Goal: Task Accomplishment & Management: Use online tool/utility

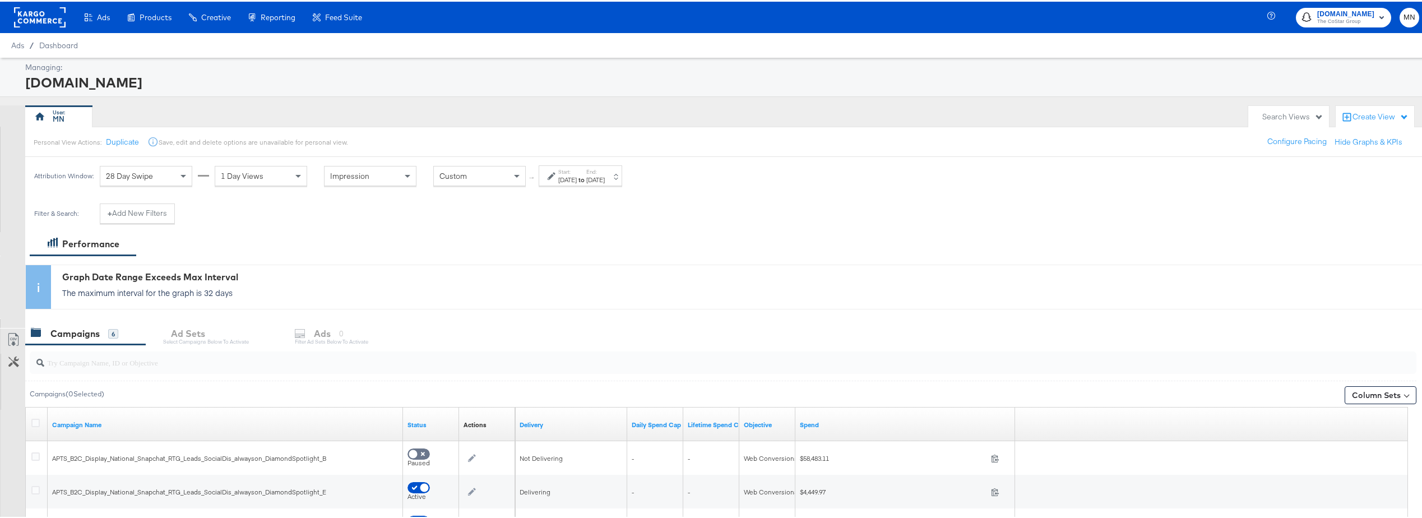
click at [39, 13] on rect at bounding box center [40, 16] width 52 height 20
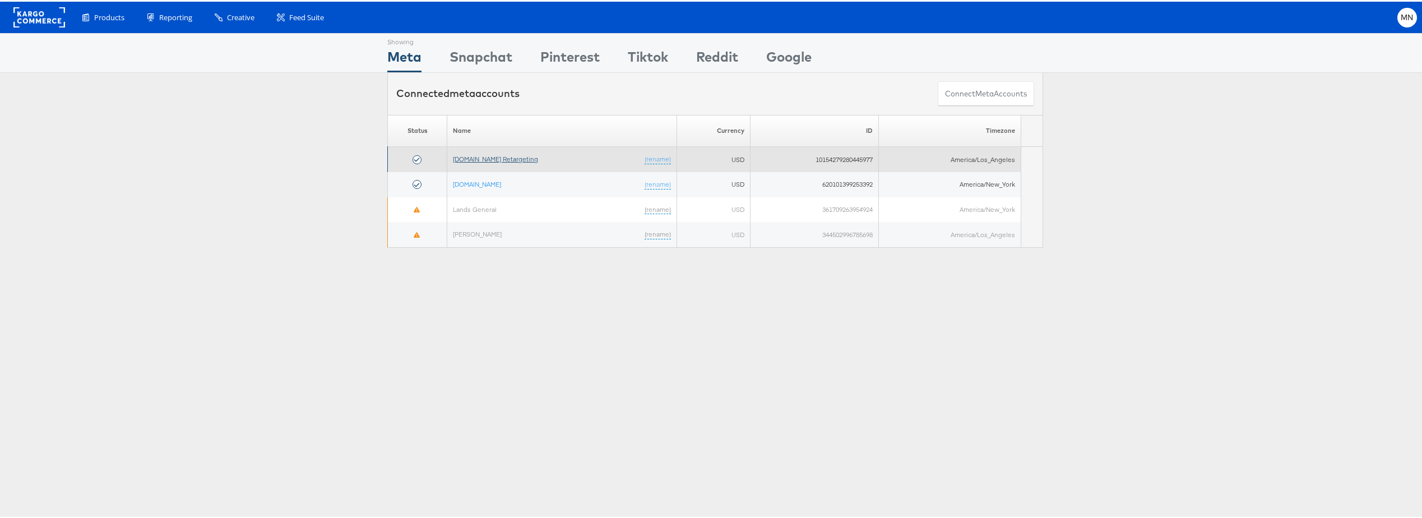
click at [479, 156] on link "[DOMAIN_NAME] Retargeting" at bounding box center [495, 157] width 85 height 8
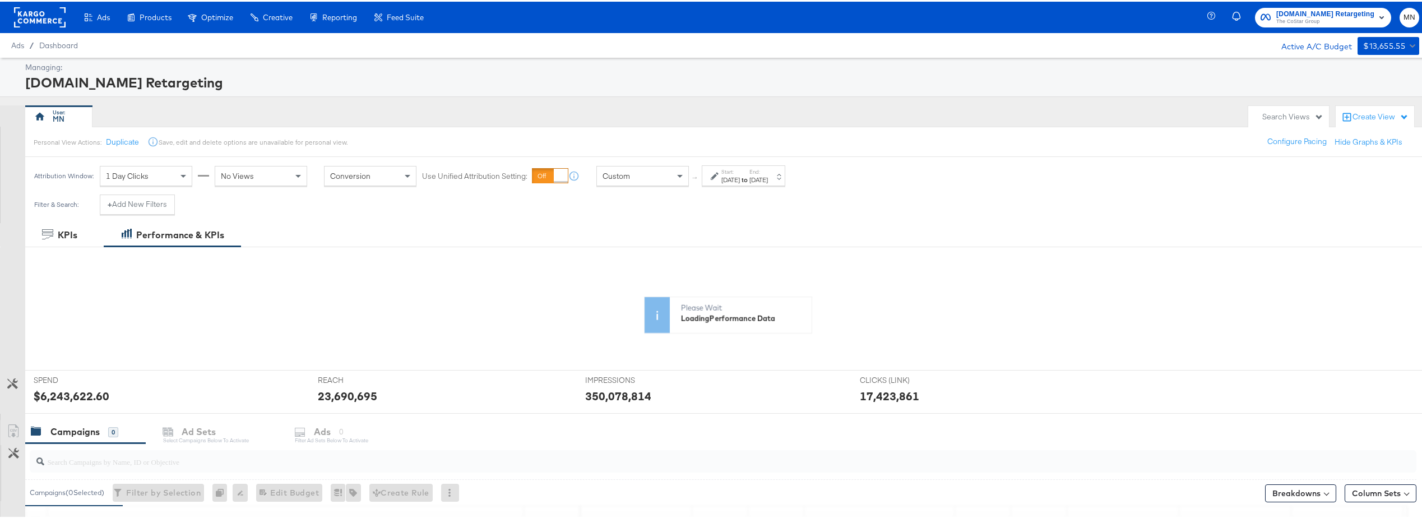
click at [749, 177] on strong "to" at bounding box center [745, 178] width 10 height 8
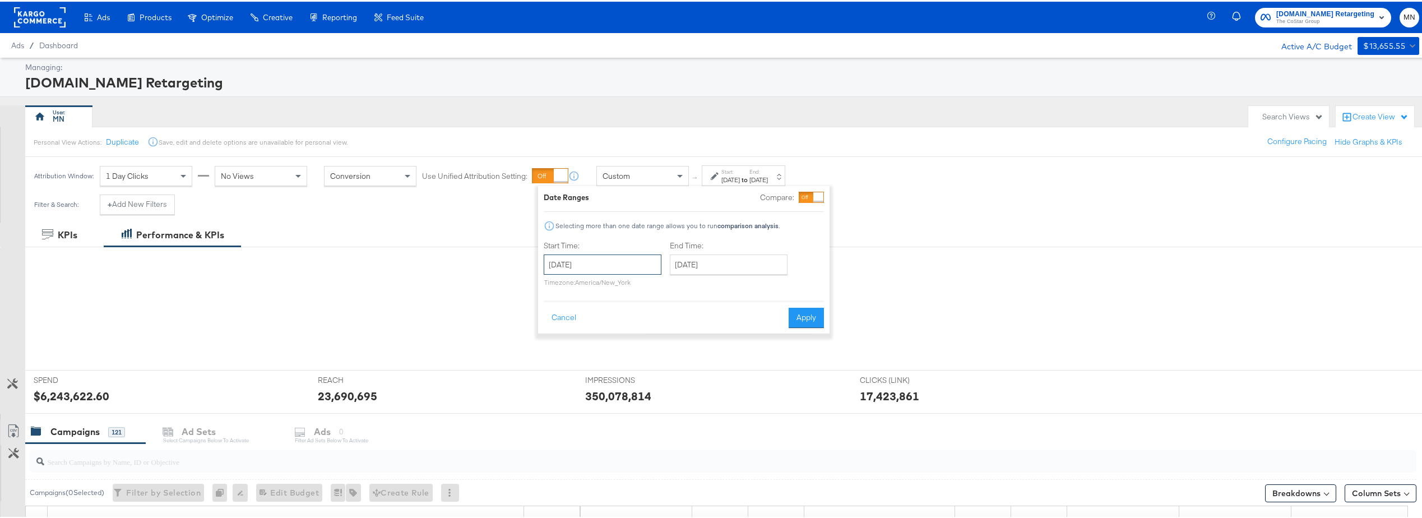
click at [606, 263] on input "January 1st 2023" at bounding box center [603, 263] width 118 height 20
click at [668, 288] on span "›" at bounding box center [670, 285] width 17 height 17
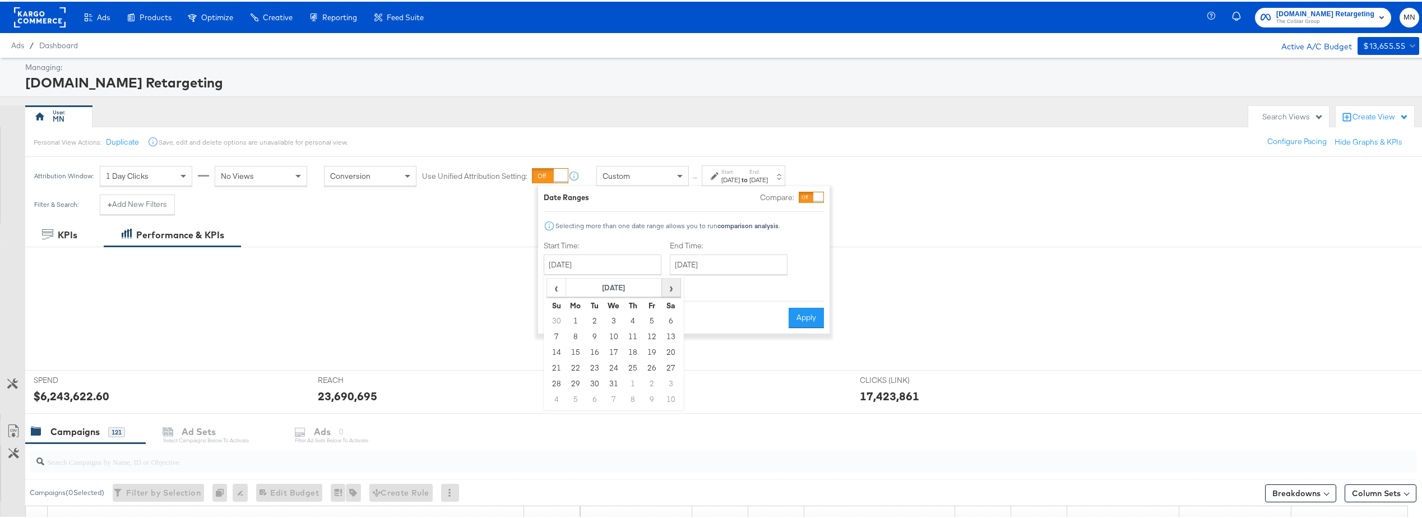
click at [668, 288] on span "›" at bounding box center [670, 285] width 17 height 17
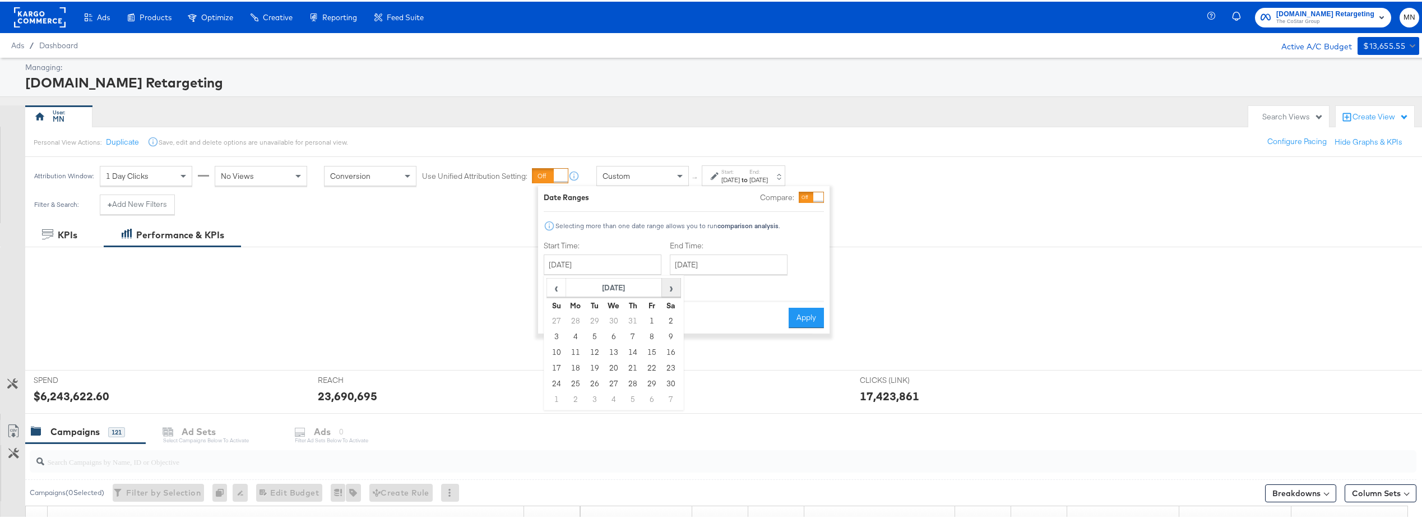
click at [668, 288] on span "›" at bounding box center [670, 285] width 17 height 17
click at [563, 287] on span "‹" at bounding box center [556, 285] width 17 height 17
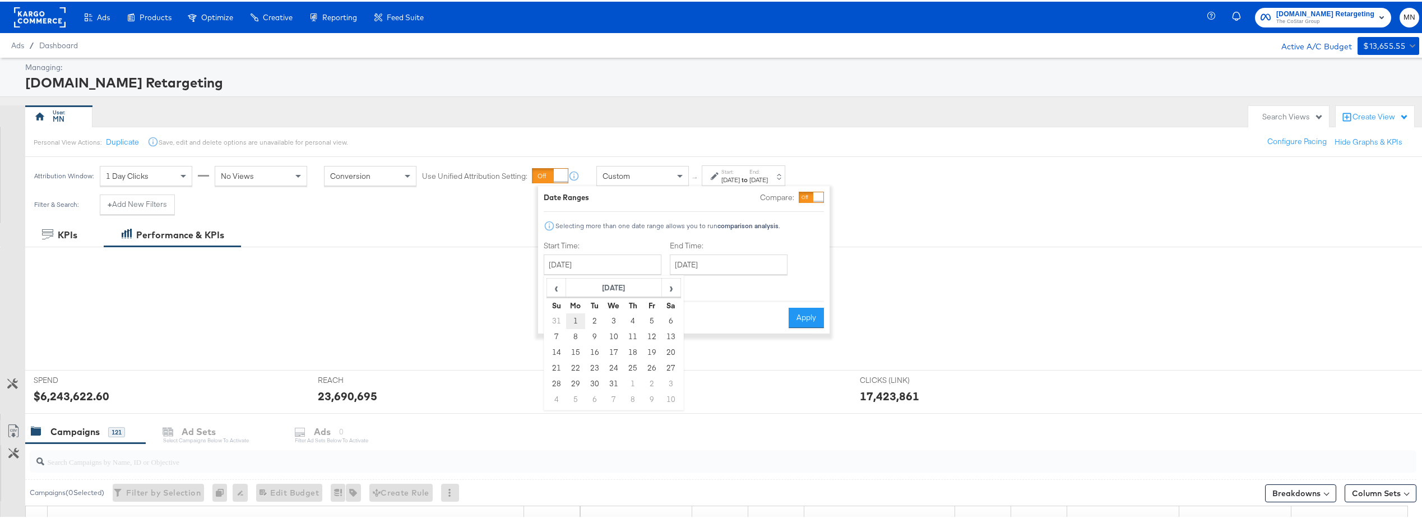
click at [570, 319] on td "1" at bounding box center [575, 320] width 19 height 16
type input "[DATE]"
click at [735, 263] on input "[DATE]" at bounding box center [724, 263] width 118 height 20
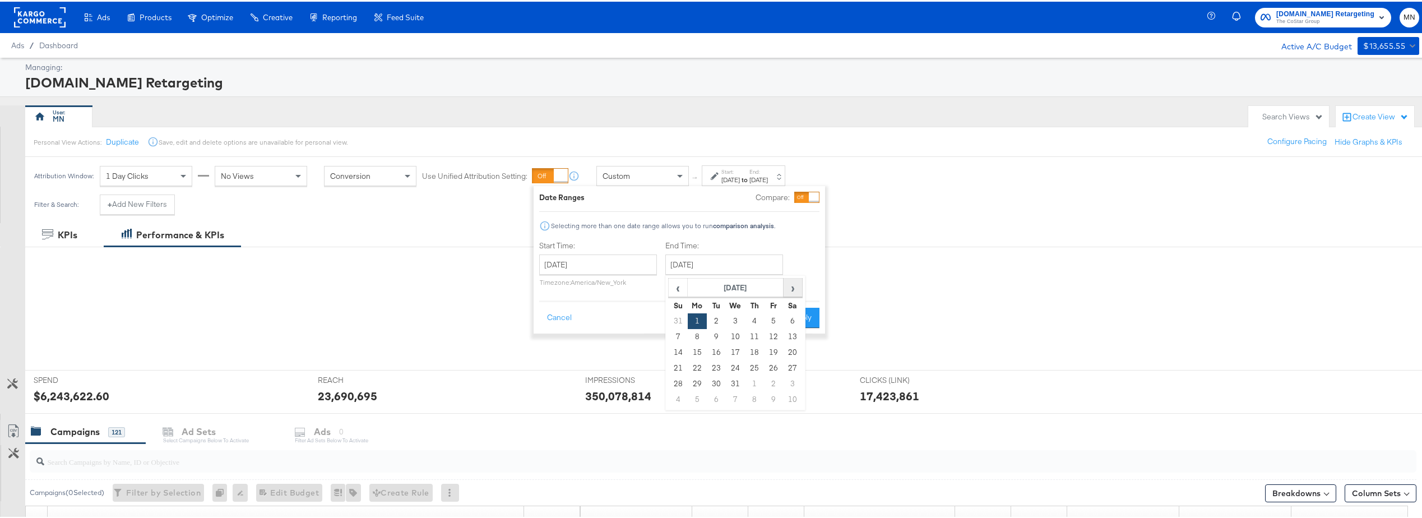
click at [801, 288] on th "›" at bounding box center [792, 286] width 19 height 19
click at [794, 288] on span "›" at bounding box center [792, 285] width 17 height 17
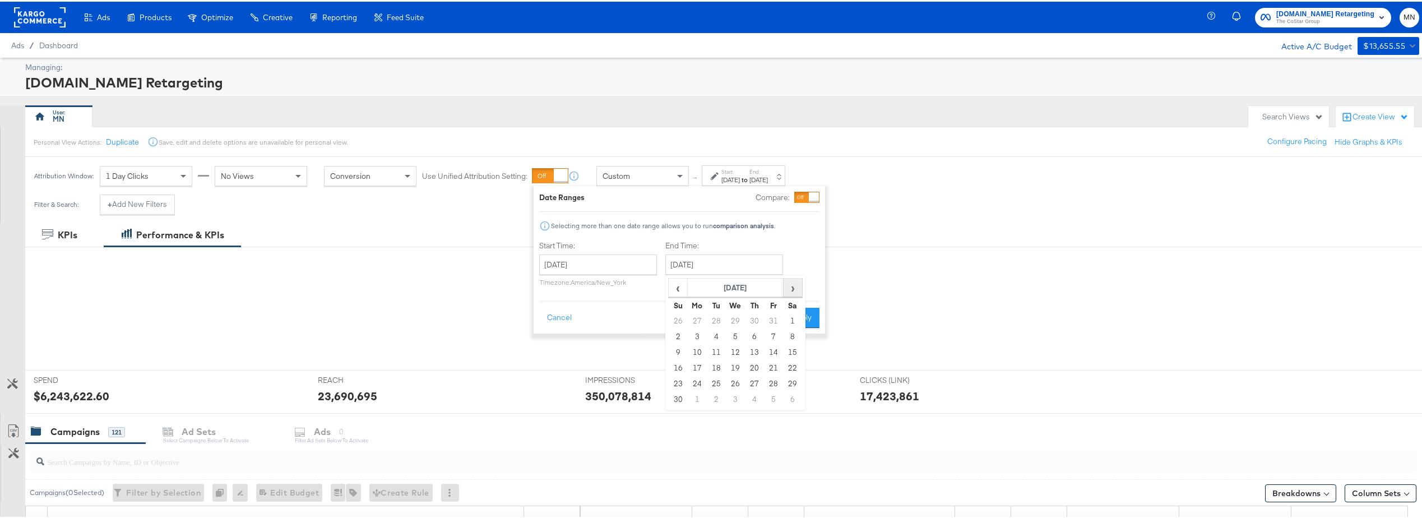
click at [794, 288] on span "›" at bounding box center [792, 285] width 17 height 17
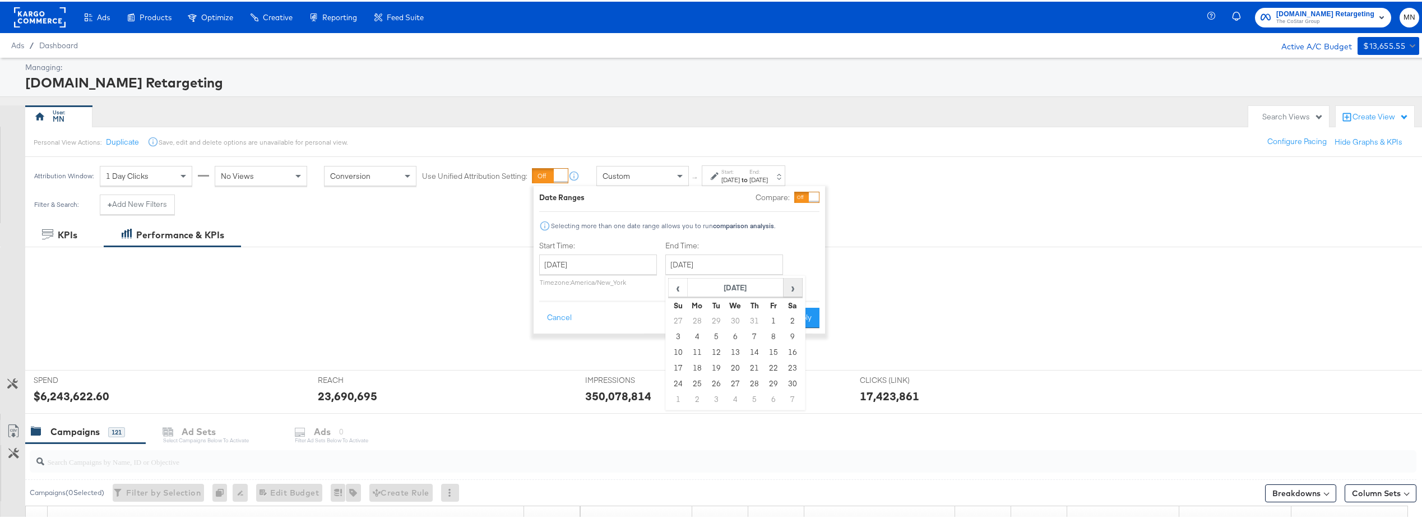
click at [794, 288] on span "›" at bounding box center [792, 285] width 17 height 17
click at [710, 401] on td "31" at bounding box center [716, 398] width 19 height 16
type input "[DATE]"
click at [810, 325] on button "Apply" at bounding box center [806, 316] width 35 height 20
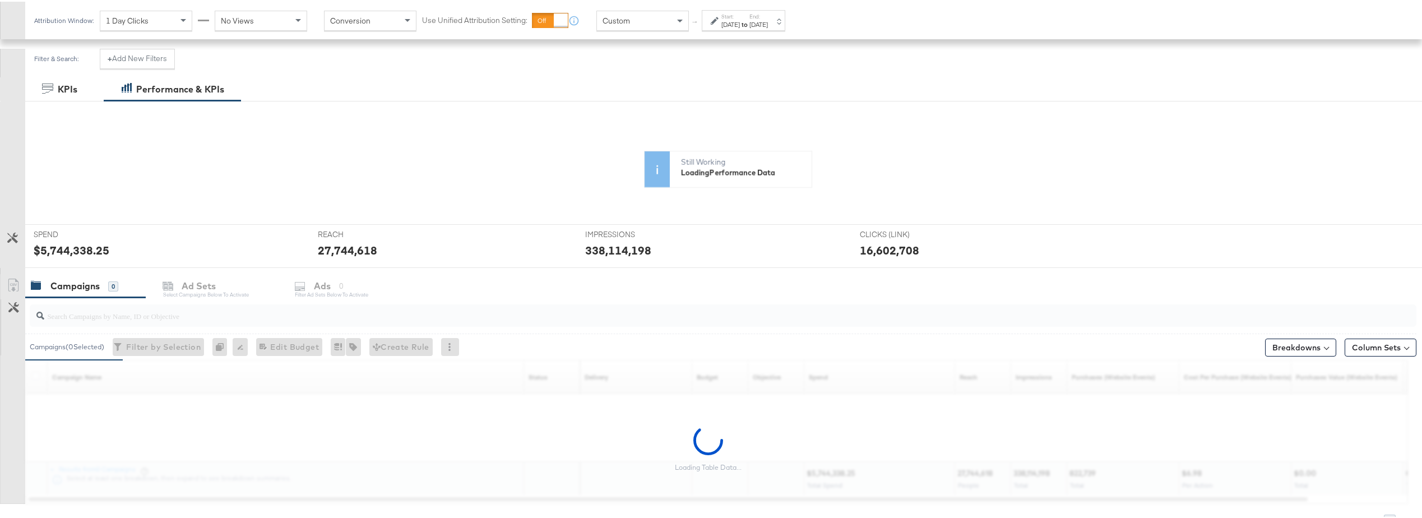
scroll to position [168, 0]
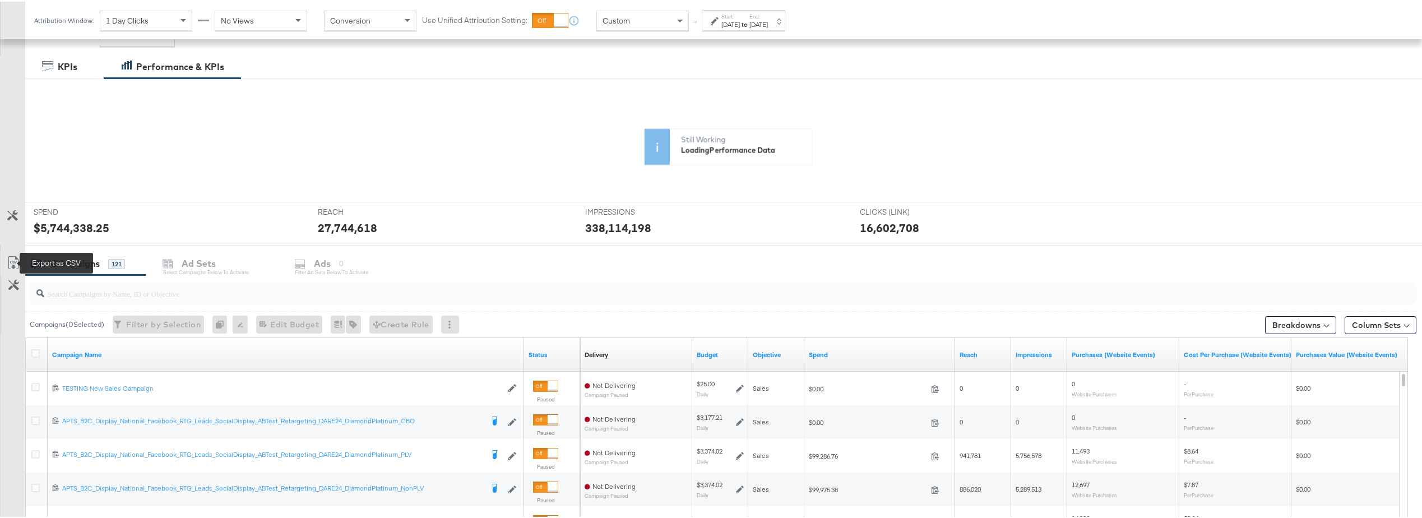
click at [13, 264] on icon at bounding box center [13, 263] width 7 height 8
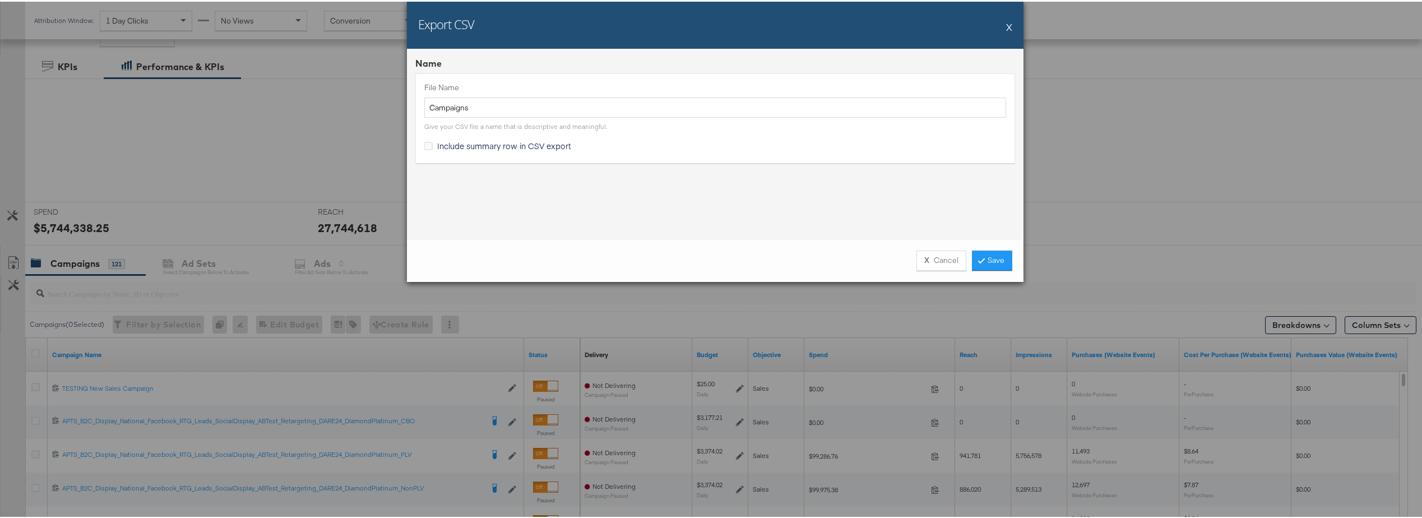
click at [1013, 265] on div "X Cancel Save" at bounding box center [715, 259] width 616 height 43
click at [1001, 263] on link "Save" at bounding box center [992, 259] width 40 height 20
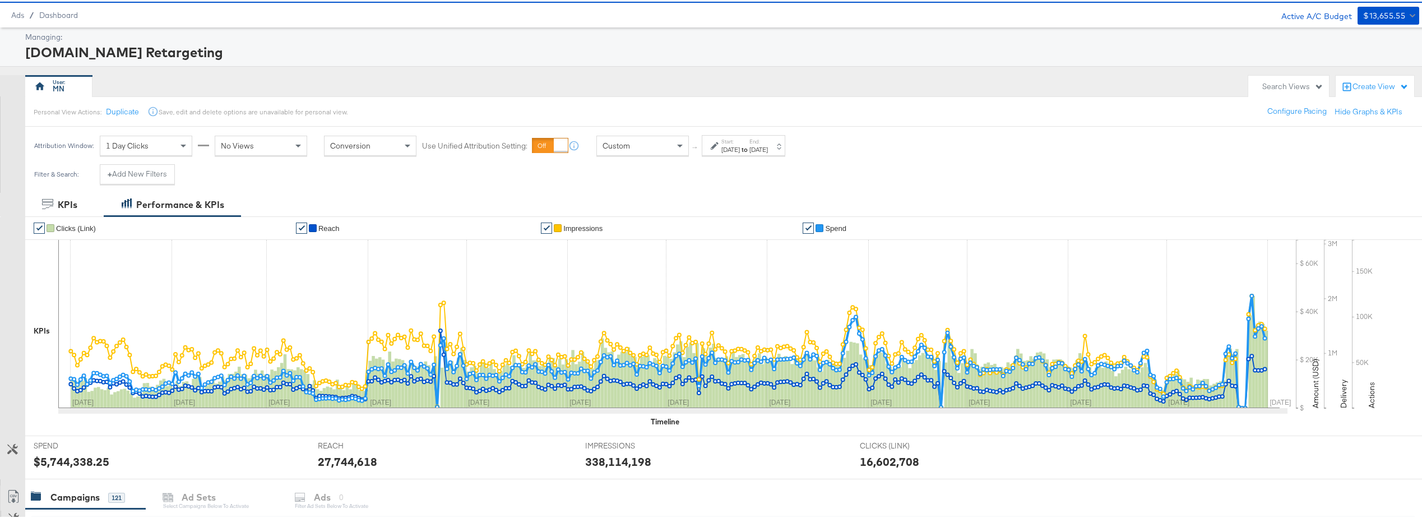
scroll to position [0, 0]
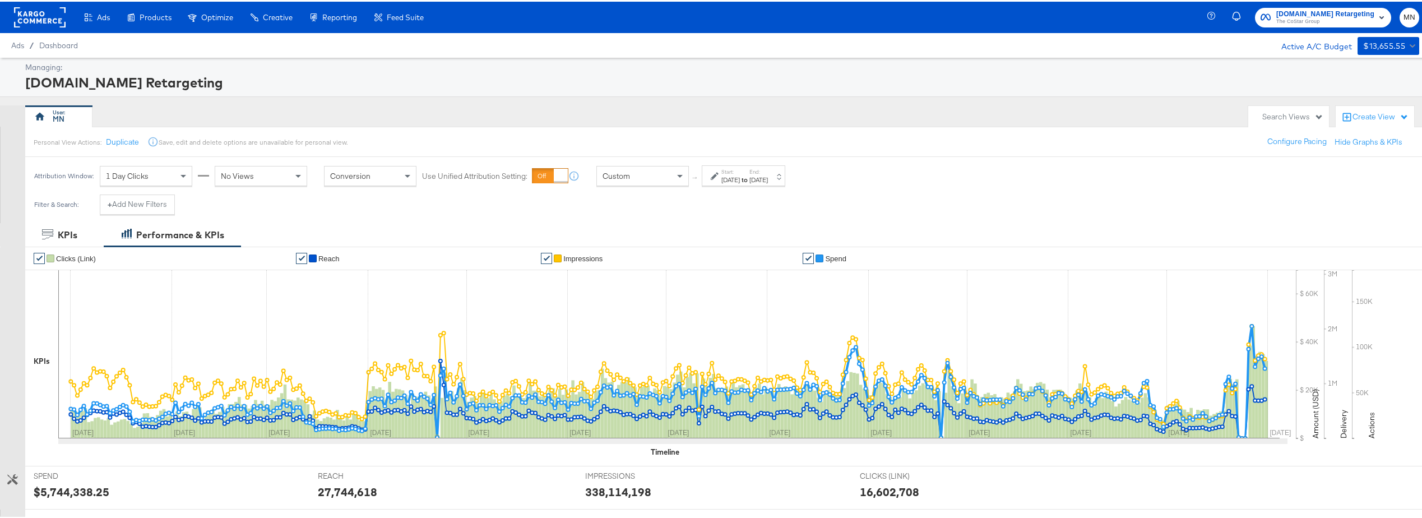
click at [61, 15] on rect at bounding box center [40, 16] width 52 height 20
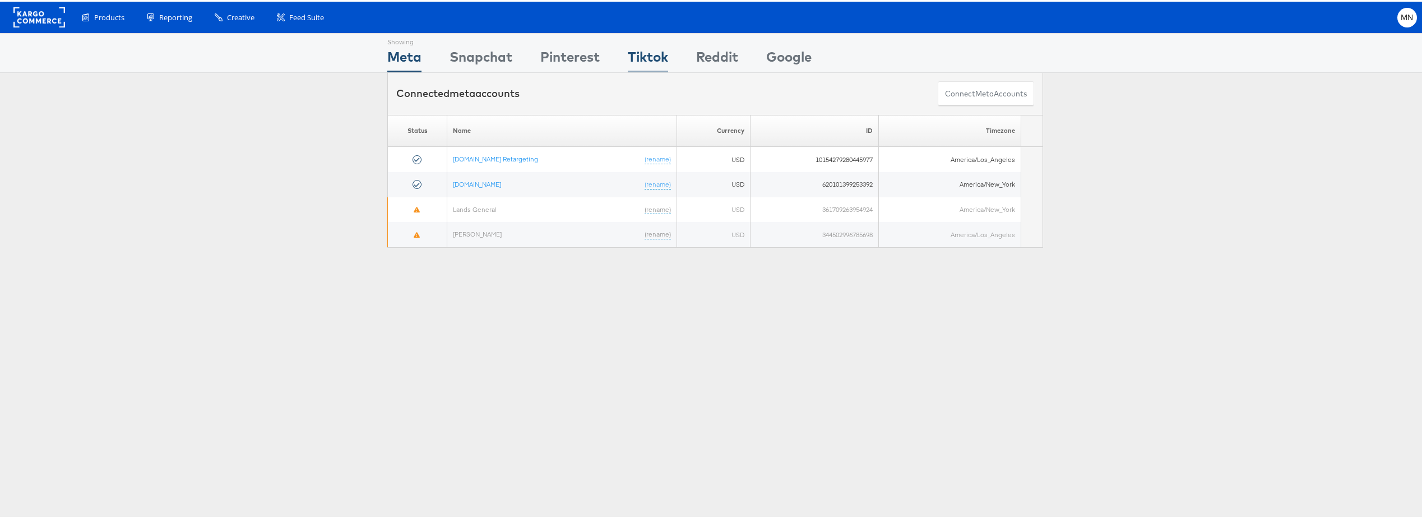
click at [653, 59] on div "Tiktok" at bounding box center [648, 57] width 40 height 25
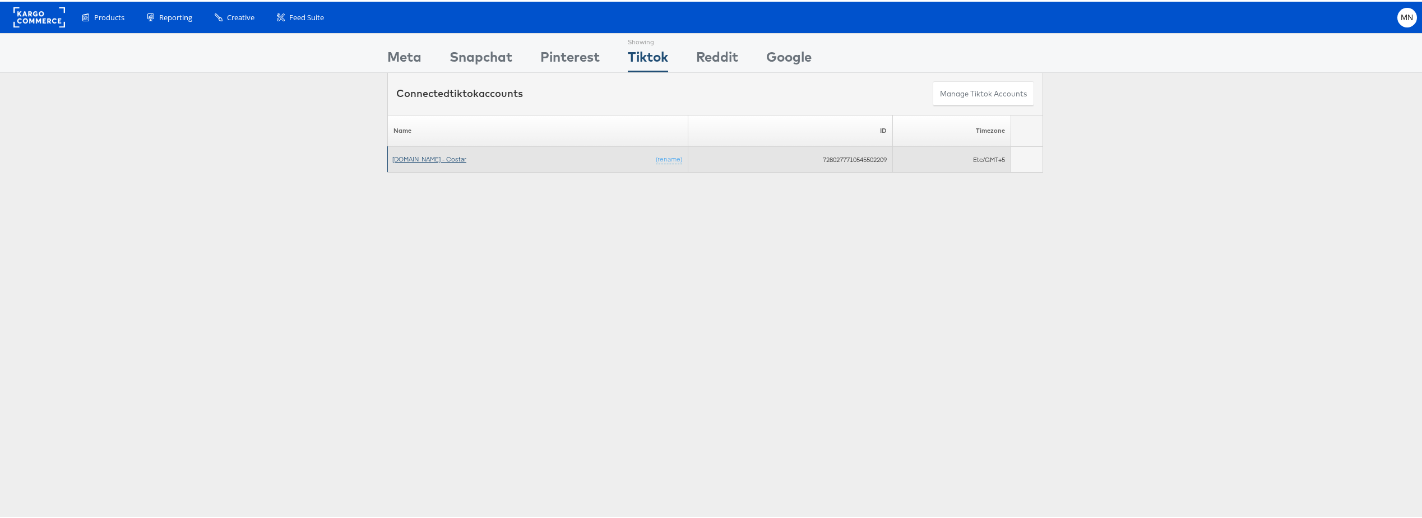
click at [440, 160] on link "Apartments.com - Costar" at bounding box center [429, 157] width 74 height 8
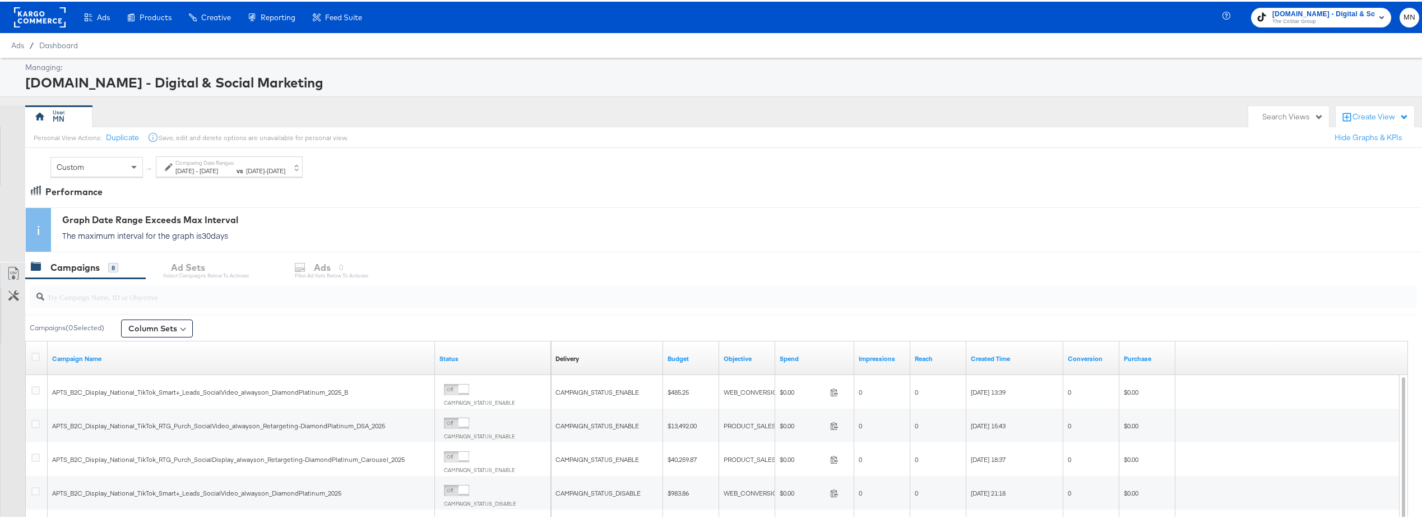
click at [265, 166] on span "Sep 1st 2025" at bounding box center [255, 169] width 18 height 8
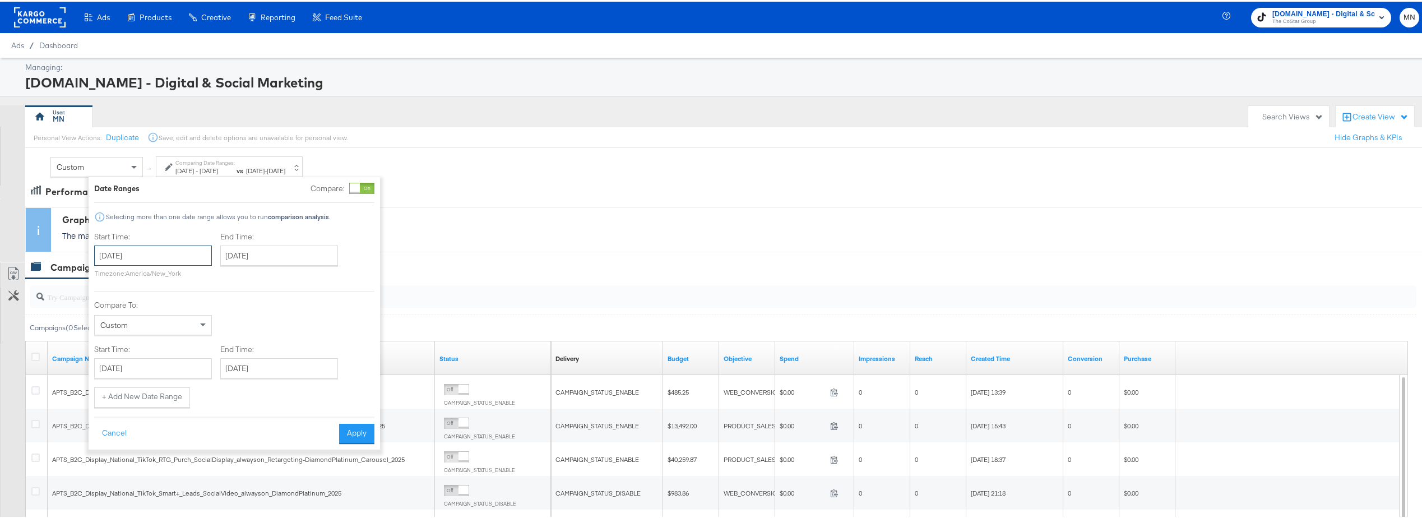
click at [168, 259] on input "January 1st 2023" at bounding box center [153, 254] width 118 height 20
click at [219, 283] on span "›" at bounding box center [221, 276] width 17 height 17
click at [224, 281] on span "›" at bounding box center [221, 276] width 17 height 17
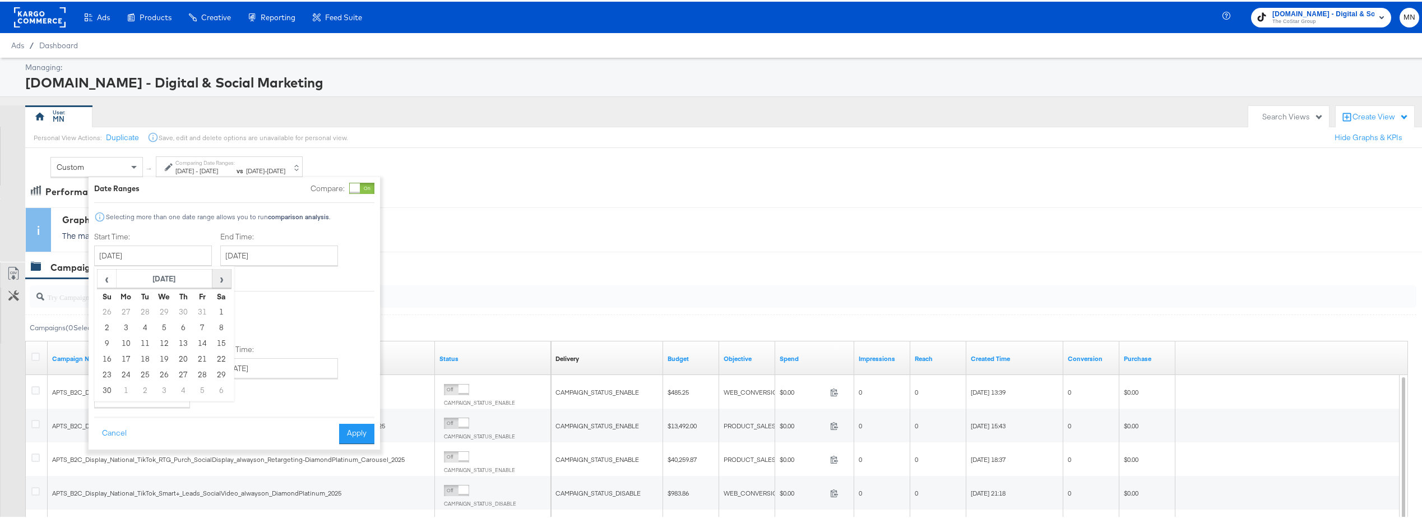
click at [224, 281] on span "›" at bounding box center [221, 276] width 17 height 17
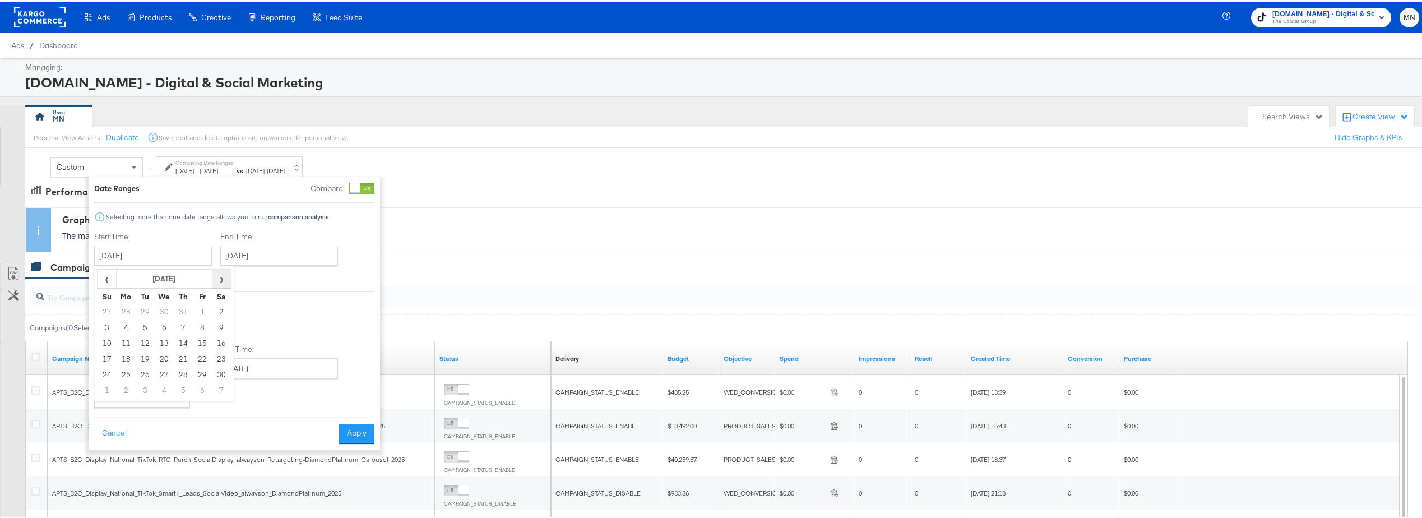
click at [224, 281] on span "›" at bounding box center [221, 276] width 17 height 17
drag, startPoint x: 129, startPoint y: 311, endPoint x: 205, endPoint y: 289, distance: 78.9
click at [129, 310] on td "1" at bounding box center [126, 311] width 19 height 16
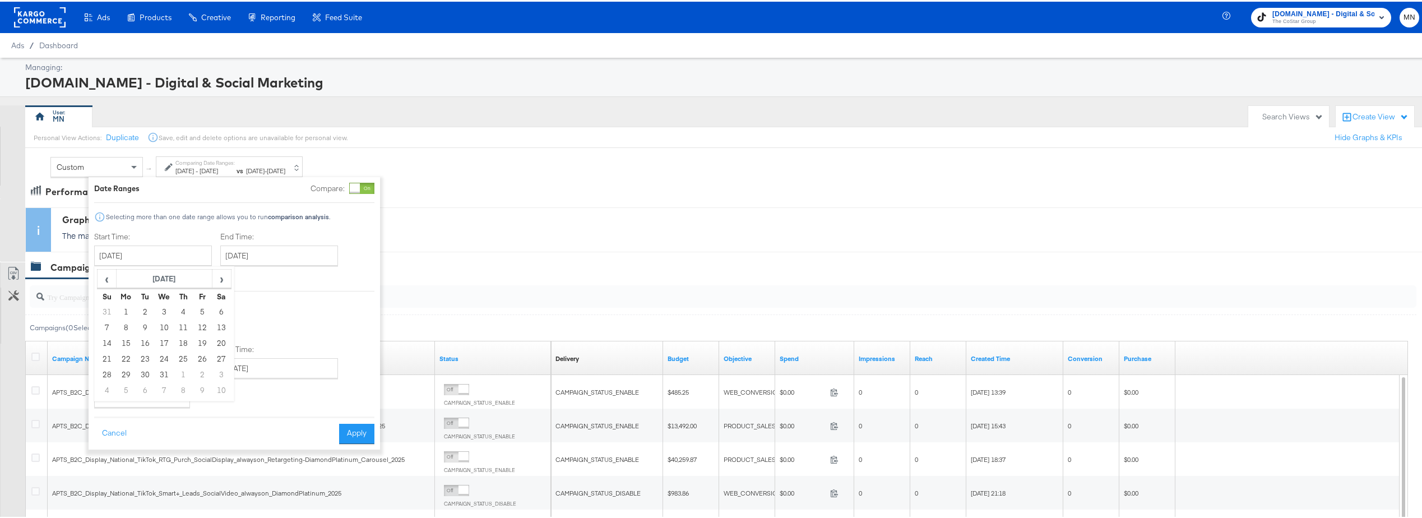
type input "January 1st 2024"
click at [315, 248] on input "January 1st 2024" at bounding box center [275, 254] width 118 height 20
click at [346, 276] on span "›" at bounding box center [343, 276] width 17 height 17
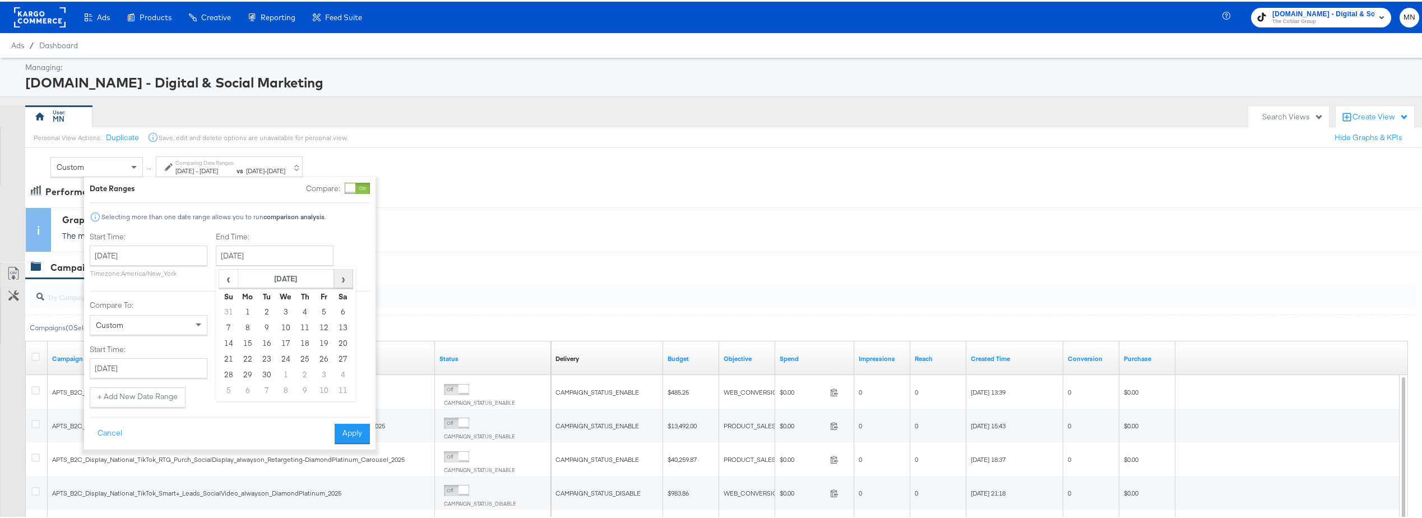
click at [346, 276] on span "›" at bounding box center [343, 276] width 17 height 17
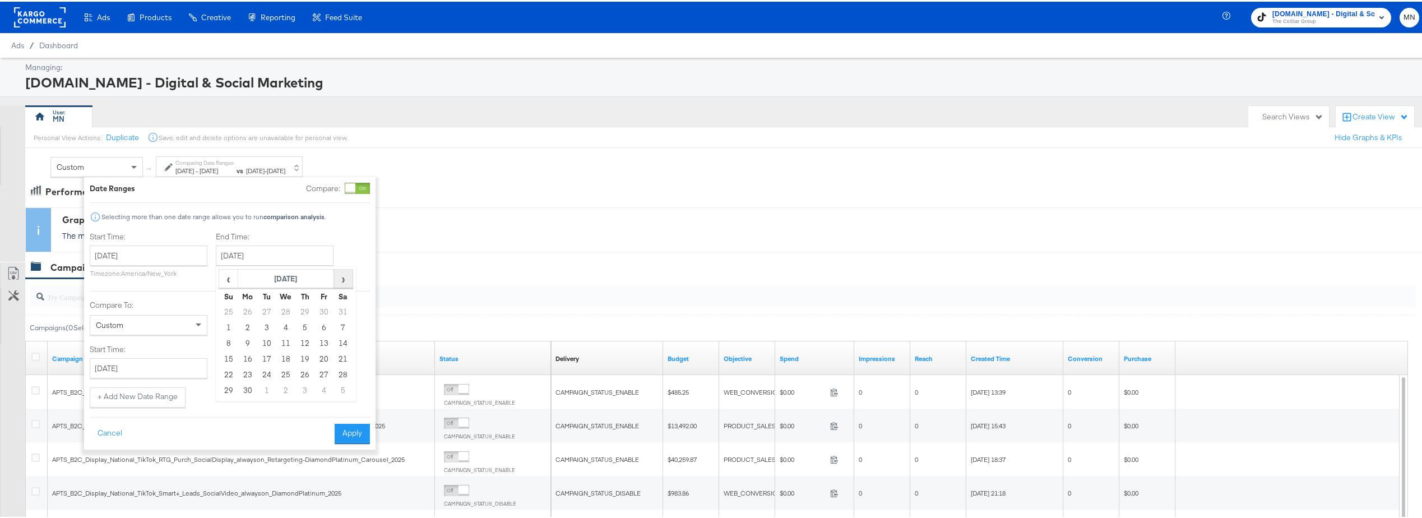
click at [346, 276] on span "›" at bounding box center [343, 276] width 17 height 17
click at [268, 393] on td "31" at bounding box center [266, 389] width 19 height 16
type input "[DATE]"
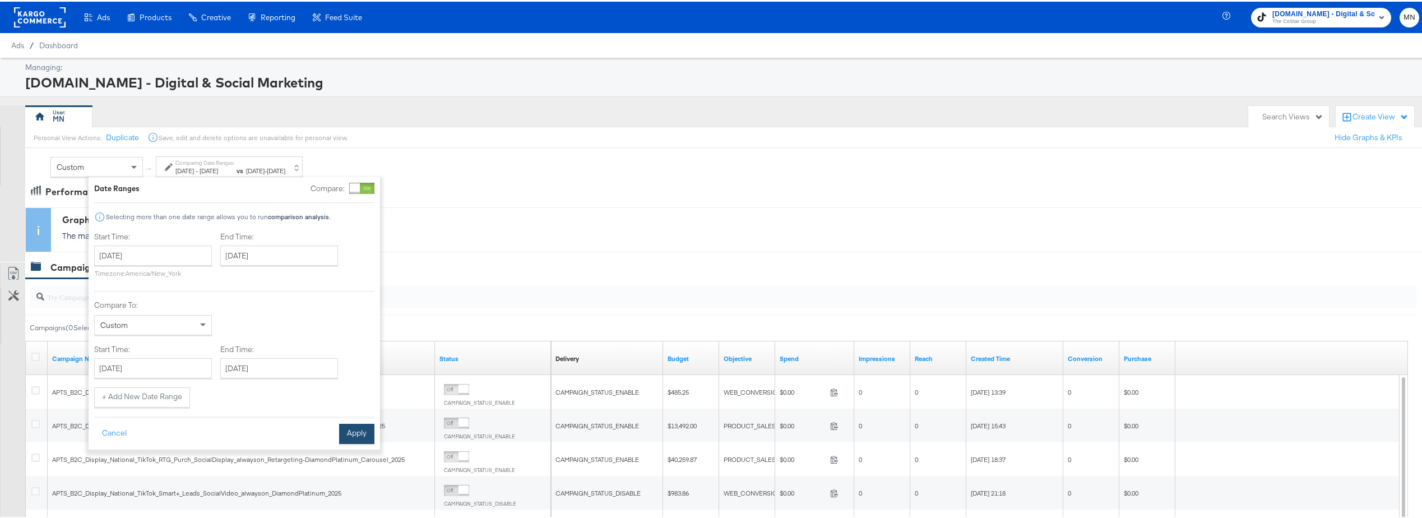
click at [358, 441] on button "Apply" at bounding box center [356, 432] width 35 height 20
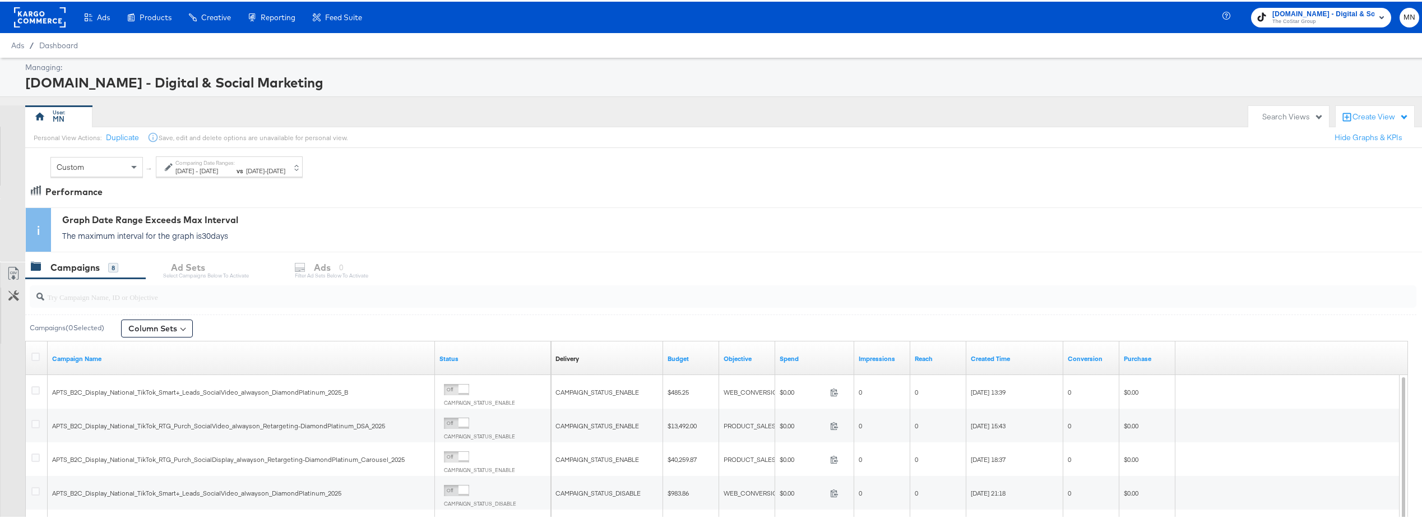
click at [285, 159] on div "Comparing Date Ranges: Jan 1st 2024 - Dec 31st 2024 vs Sep 1st 2025 - Sep 30th …" at bounding box center [230, 165] width 110 height 16
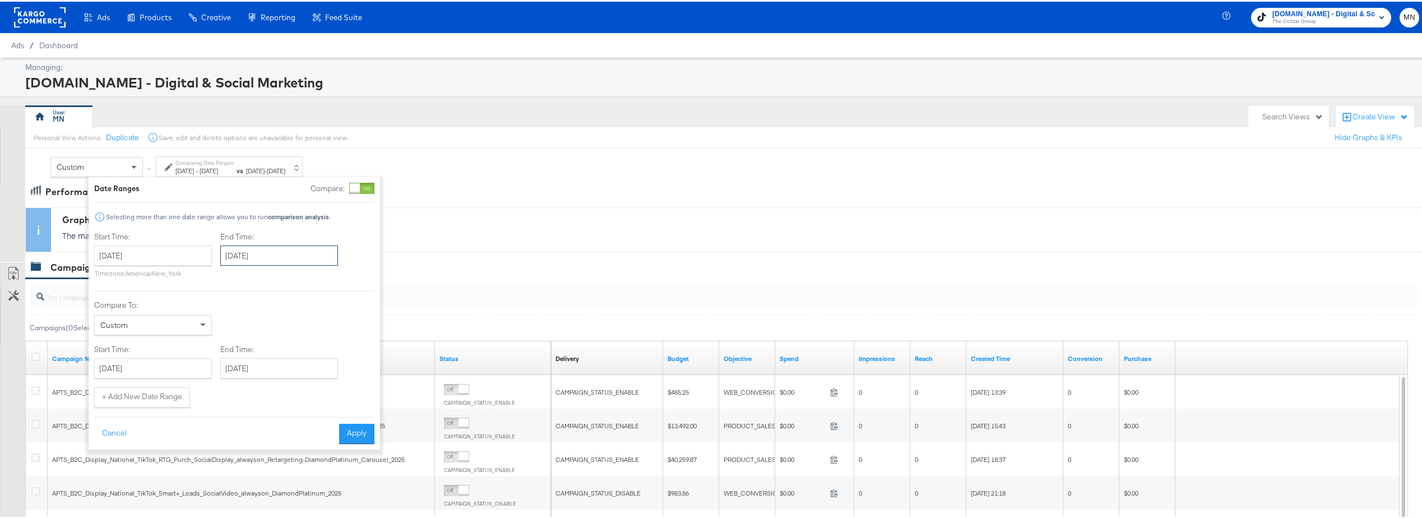
click at [290, 255] on input "[DATE]" at bounding box center [279, 254] width 118 height 20
click at [364, 234] on div "Start Time: January 1st 2024 ‹ January 2024 › Su Mo Tu We Th Fr Sa 31 1 2 3 4 5…" at bounding box center [234, 255] width 280 height 51
click at [350, 430] on button "Apply" at bounding box center [356, 432] width 35 height 20
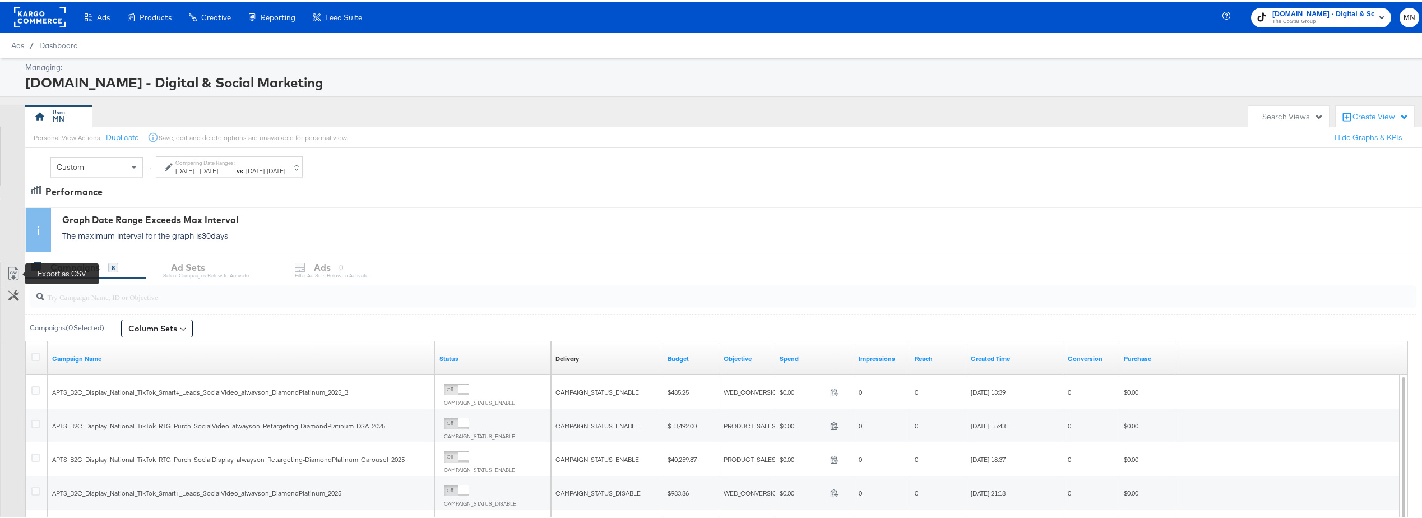
click at [13, 274] on icon at bounding box center [13, 271] width 13 height 13
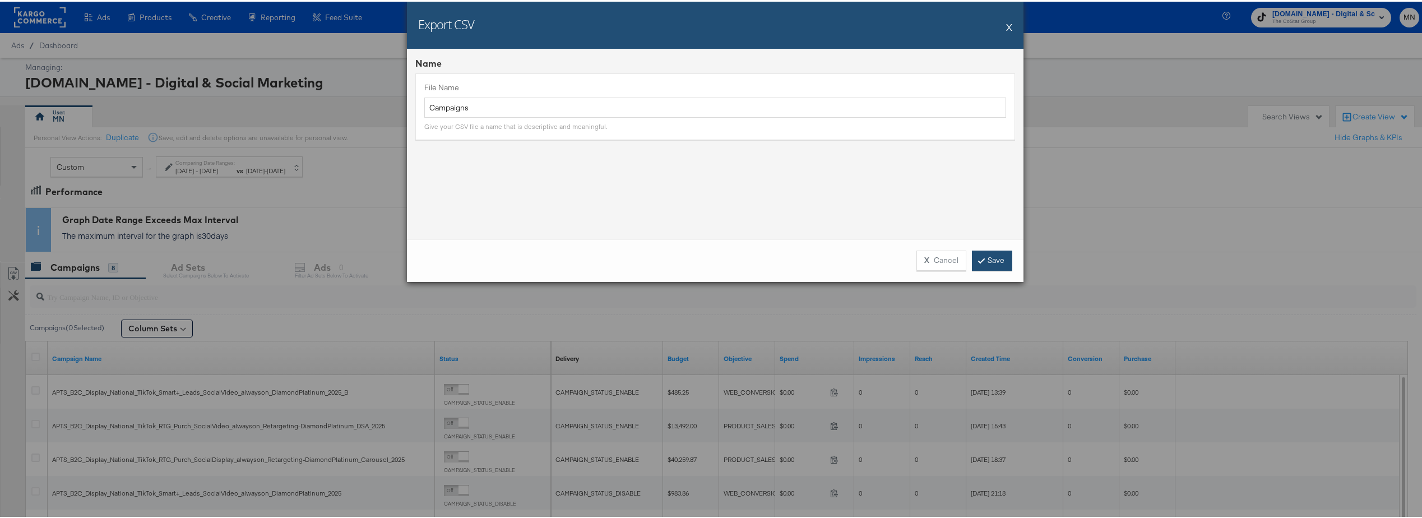
click at [984, 259] on link "Save" at bounding box center [992, 259] width 40 height 20
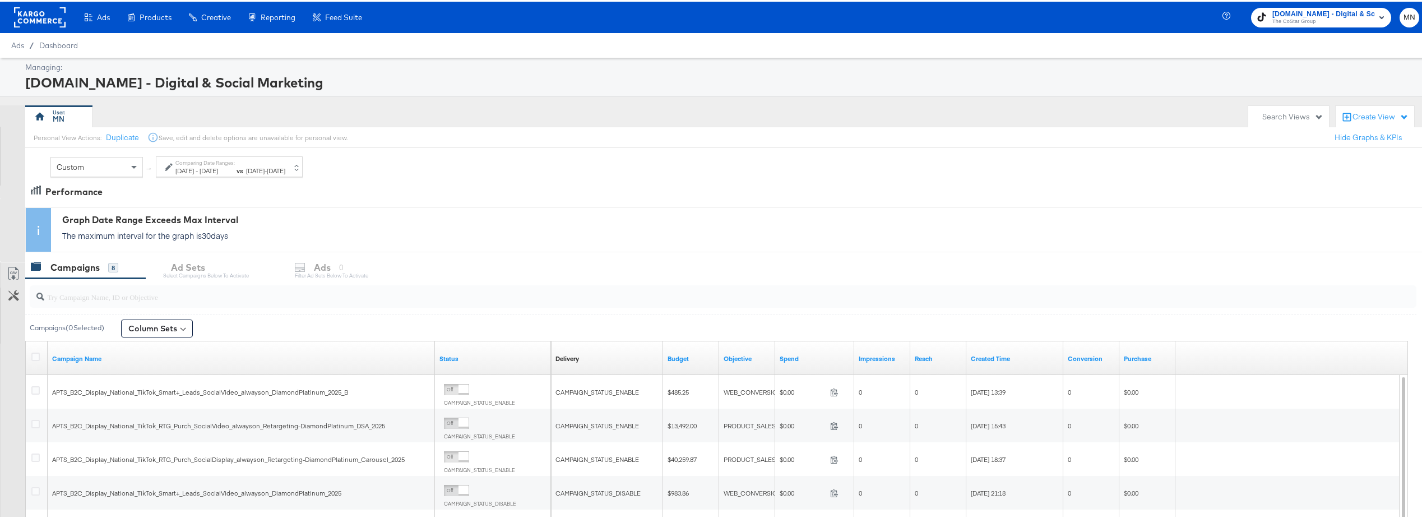
click at [59, 12] on rect at bounding box center [40, 16] width 52 height 20
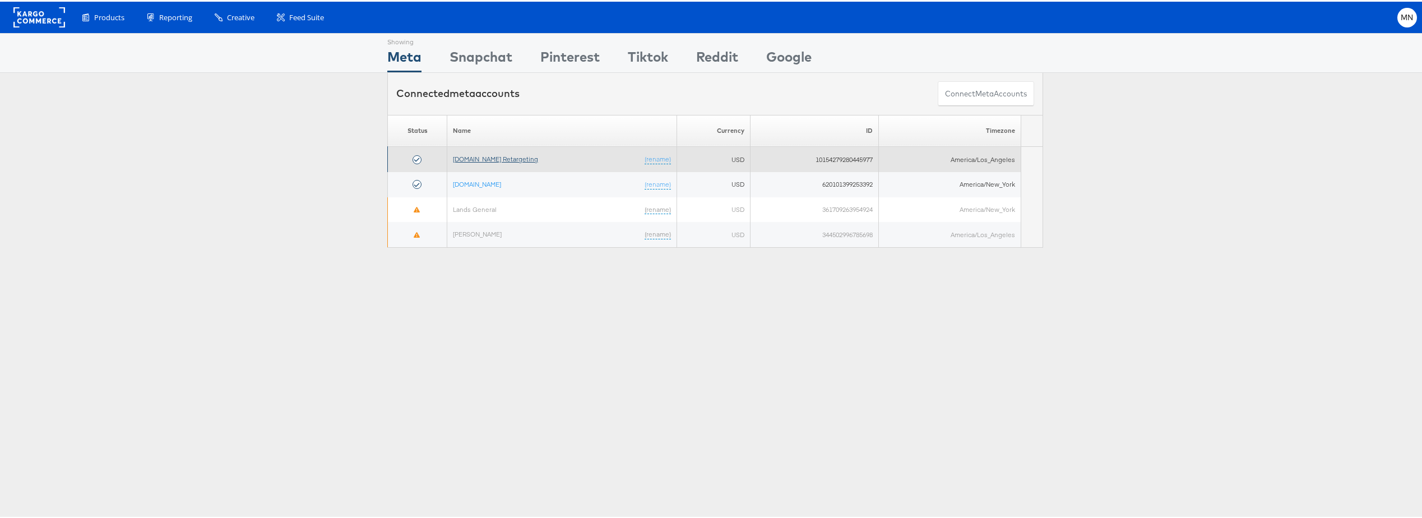
click at [477, 161] on link "[DOMAIN_NAME] Retargeting" at bounding box center [495, 157] width 85 height 8
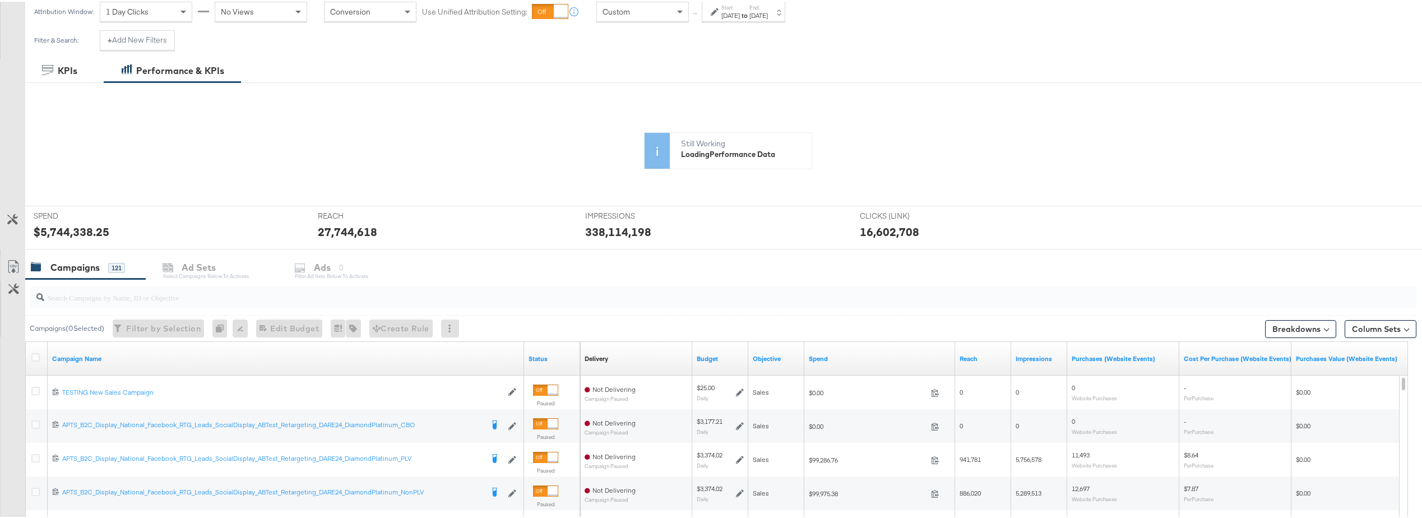
scroll to position [168, 0]
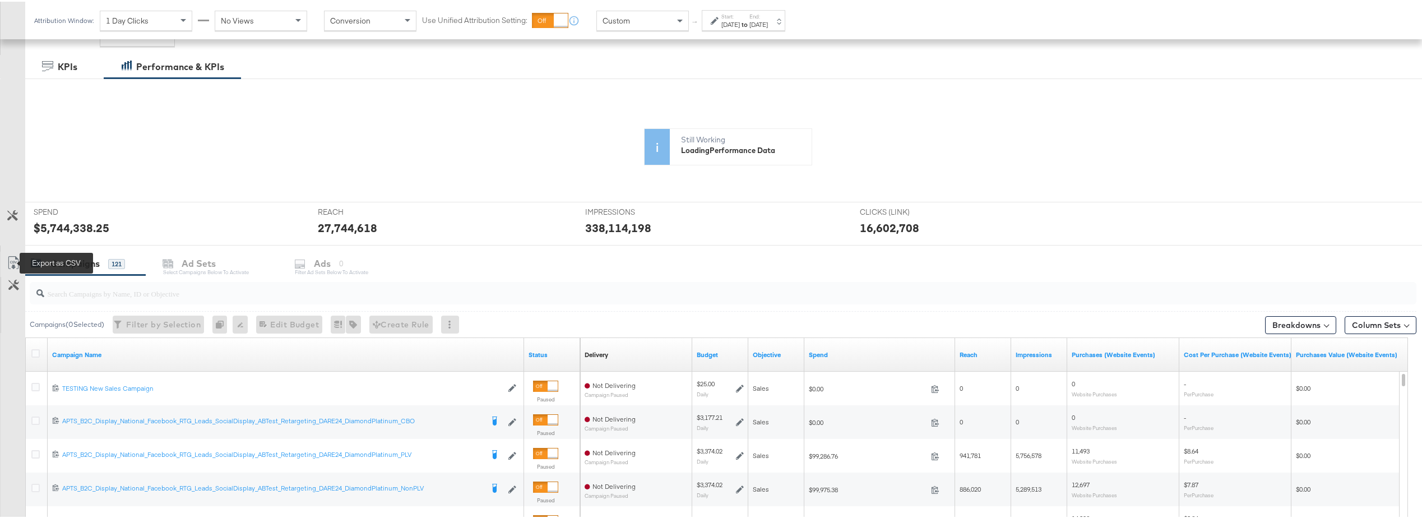
click at [8, 267] on icon at bounding box center [13, 260] width 13 height 13
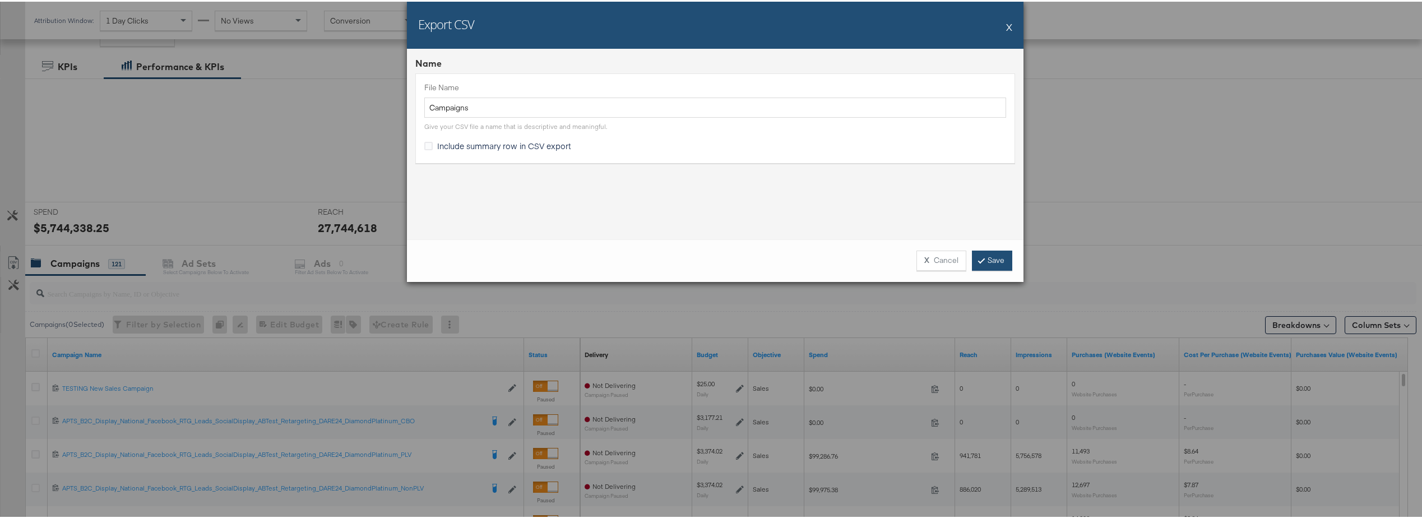
click at [977, 263] on link "Save" at bounding box center [992, 259] width 40 height 20
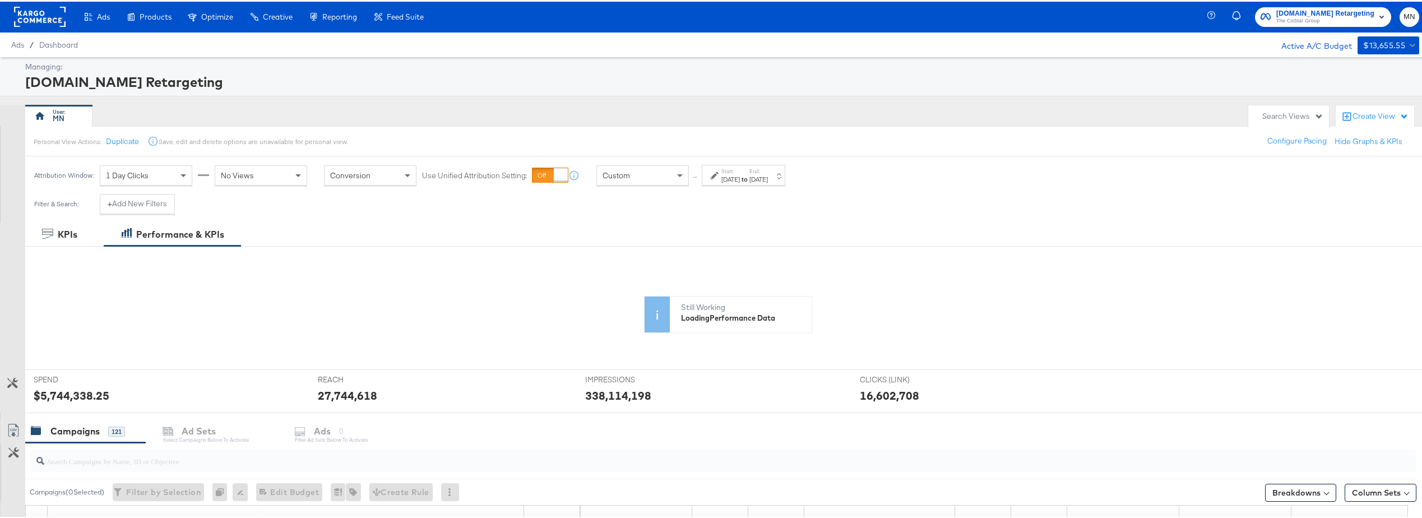
scroll to position [0, 0]
click at [18, 11] on rect at bounding box center [40, 16] width 52 height 20
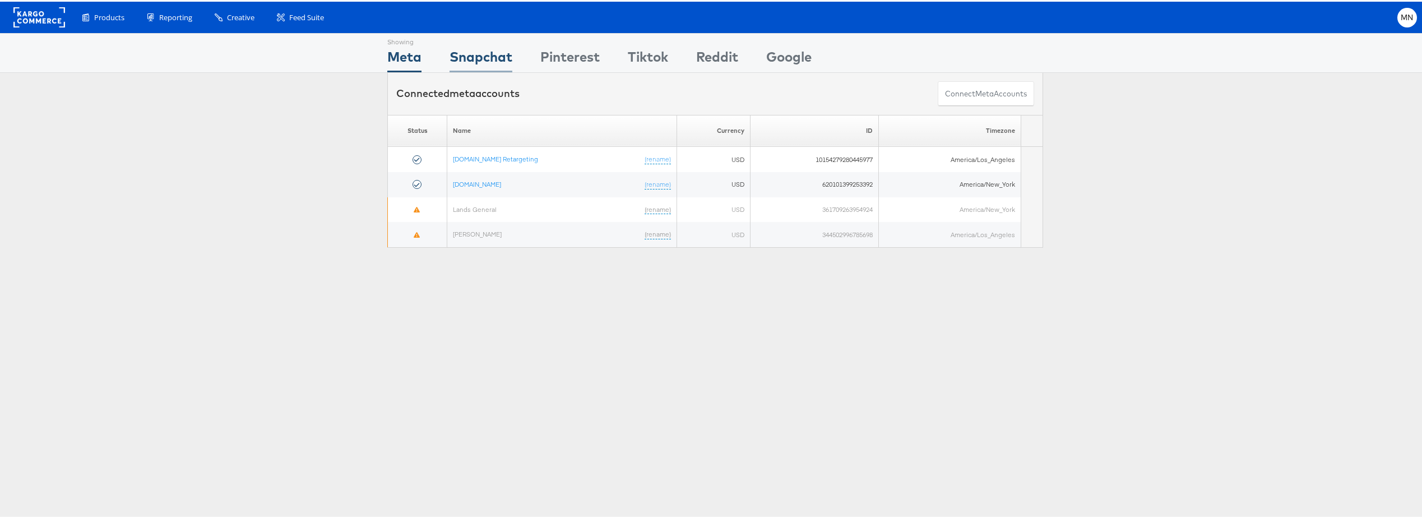
click at [494, 56] on div "Snapchat" at bounding box center [480, 57] width 63 height 25
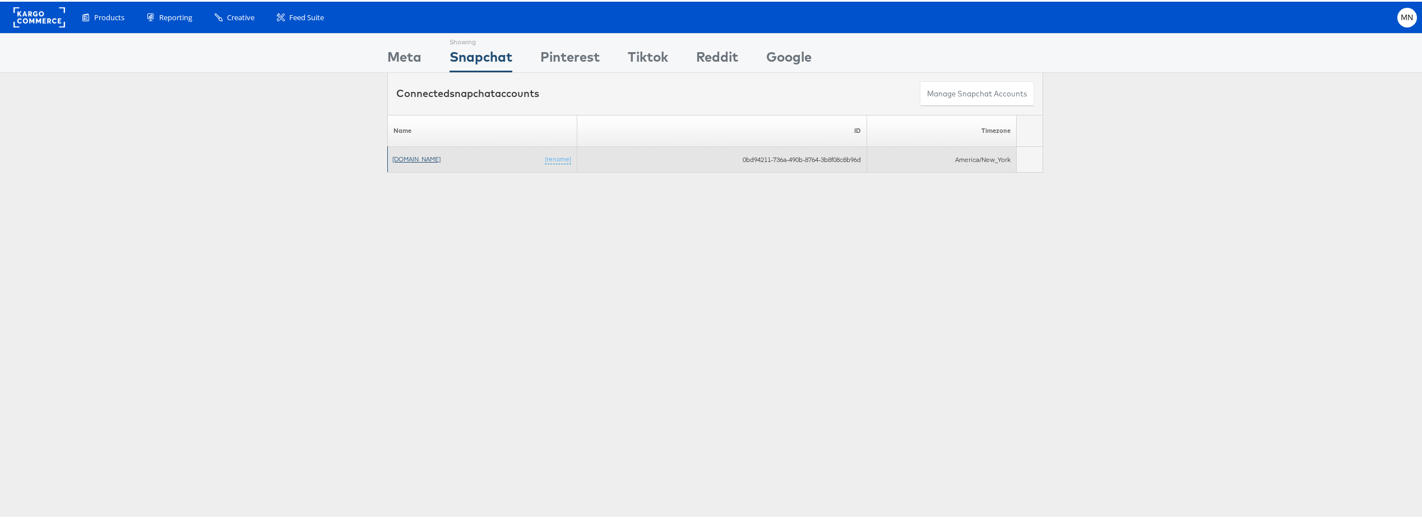
click at [430, 161] on link "[DOMAIN_NAME]" at bounding box center [416, 157] width 48 height 8
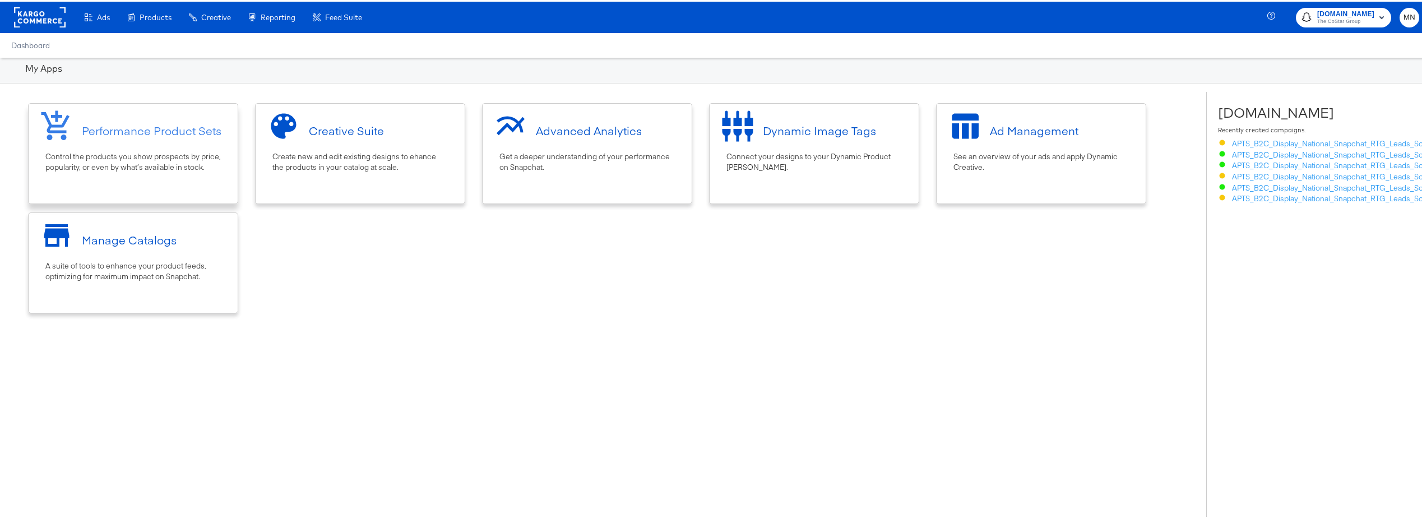
click at [196, 145] on div "Performance Product Sets" at bounding box center [133, 129] width 198 height 42
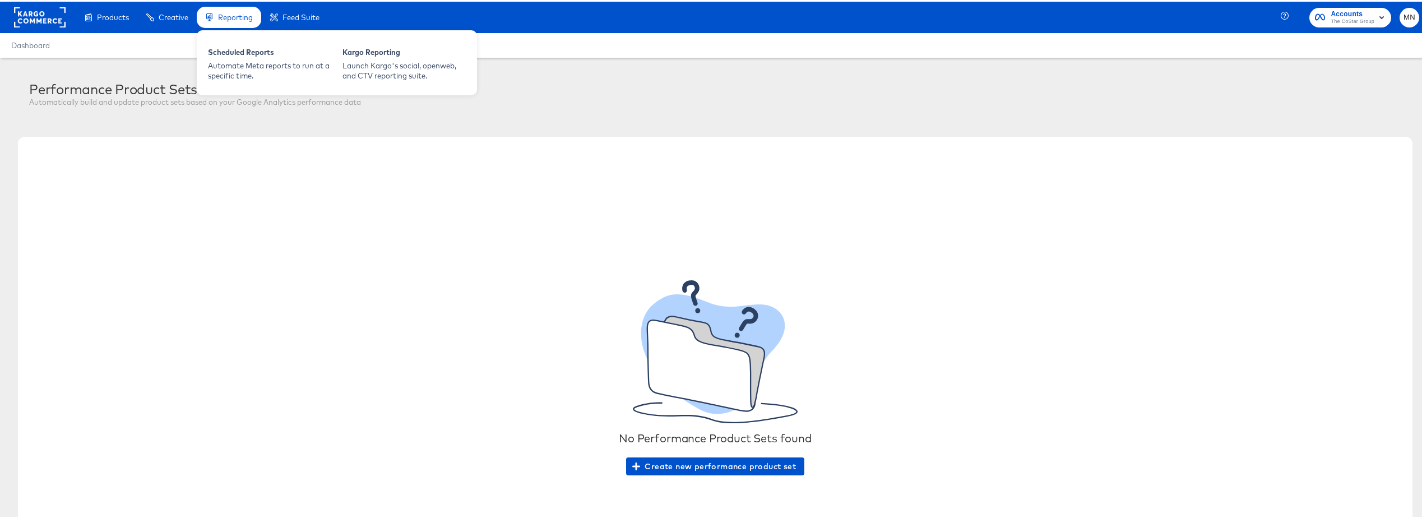
click at [218, 10] on div "Reporting" at bounding box center [229, 16] width 64 height 22
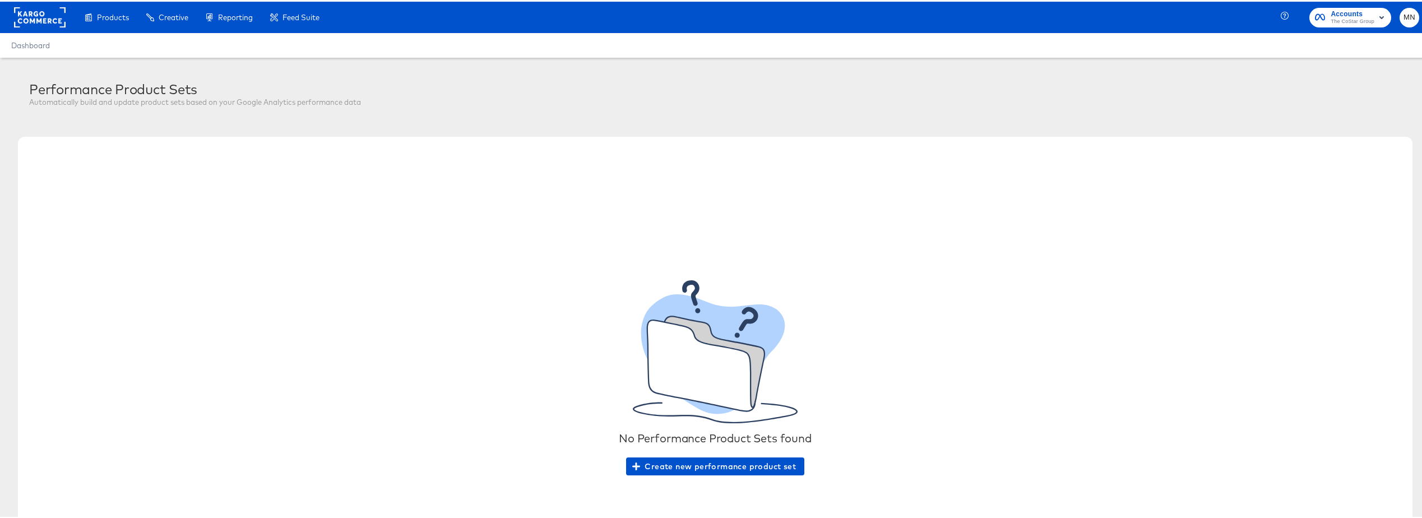
click at [35, 13] on rect at bounding box center [40, 16] width 52 height 20
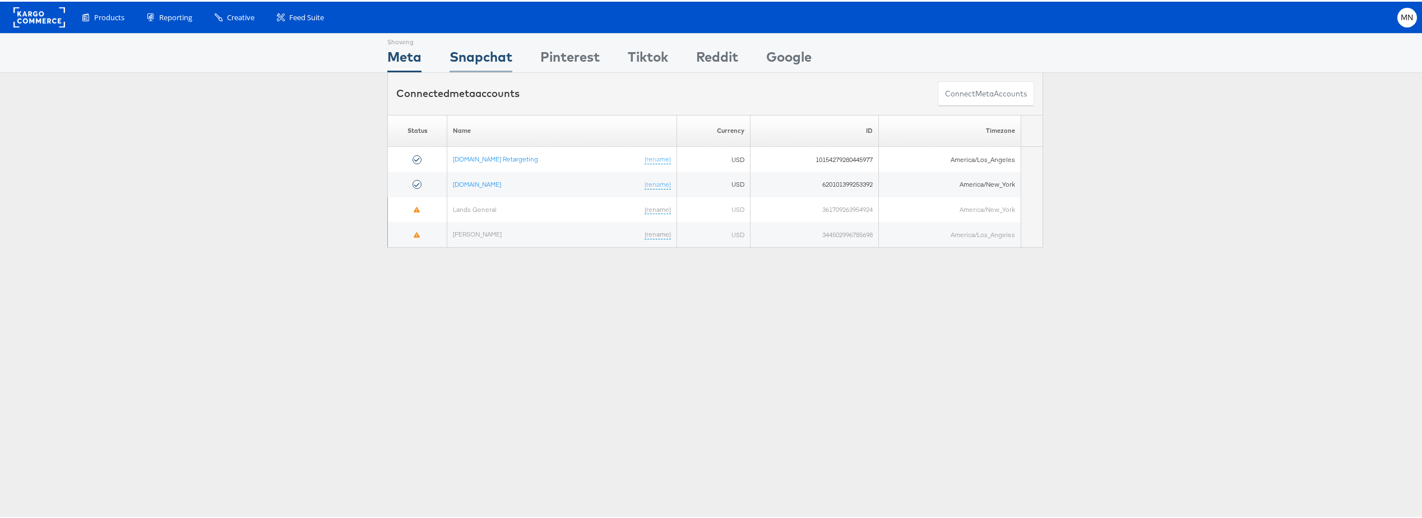
click at [480, 58] on div "Snapchat" at bounding box center [480, 57] width 63 height 25
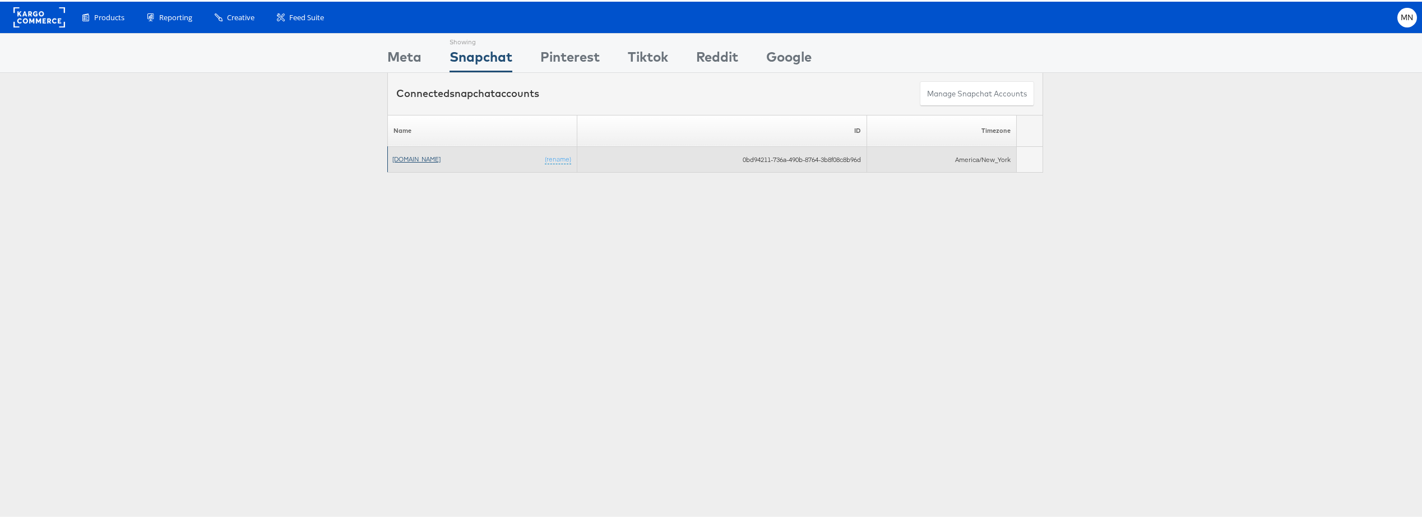
click at [432, 155] on link "[DOMAIN_NAME]" at bounding box center [416, 157] width 48 height 8
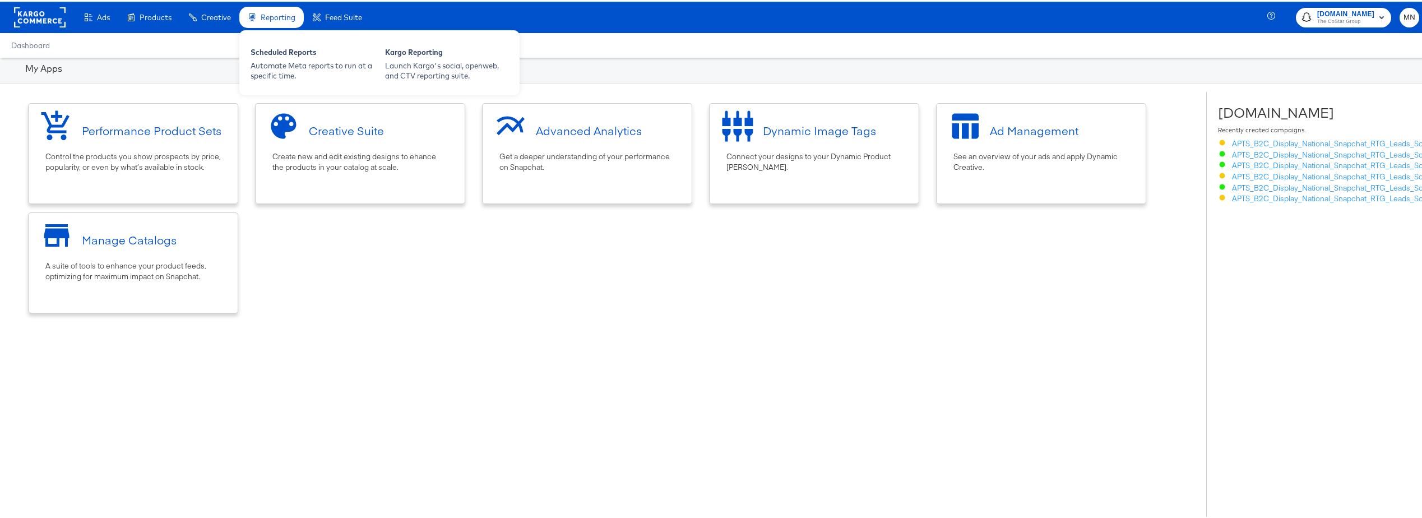
click at [271, 19] on span "Reporting" at bounding box center [278, 15] width 35 height 9
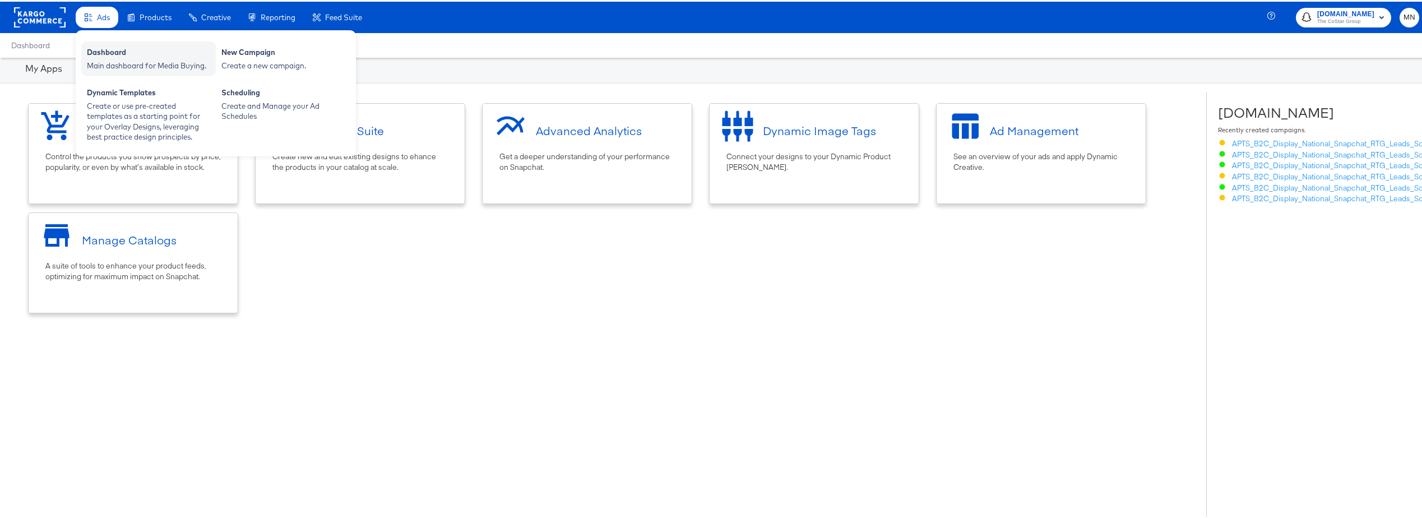
click at [101, 51] on div "Dashboard" at bounding box center [148, 51] width 123 height 13
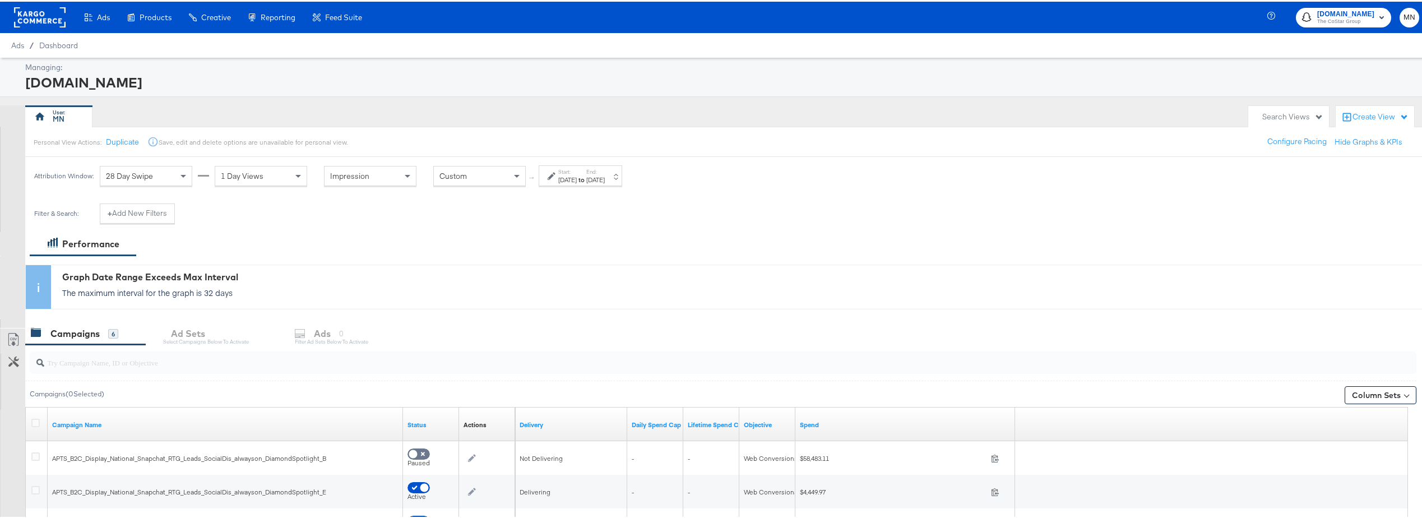
click at [576, 178] on div "[DATE]" at bounding box center [567, 178] width 18 height 9
click at [409, 254] on input "[DATE]" at bounding box center [440, 251] width 118 height 20
click at [398, 277] on span "‹" at bounding box center [393, 274] width 17 height 17
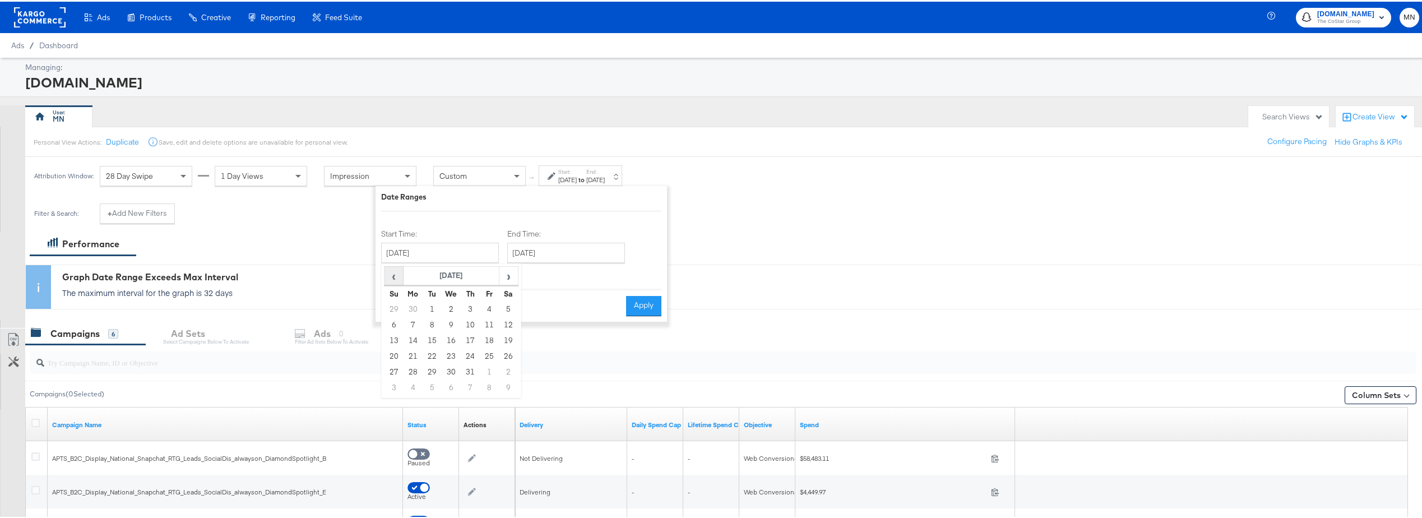
click at [398, 277] on span "‹" at bounding box center [393, 274] width 17 height 17
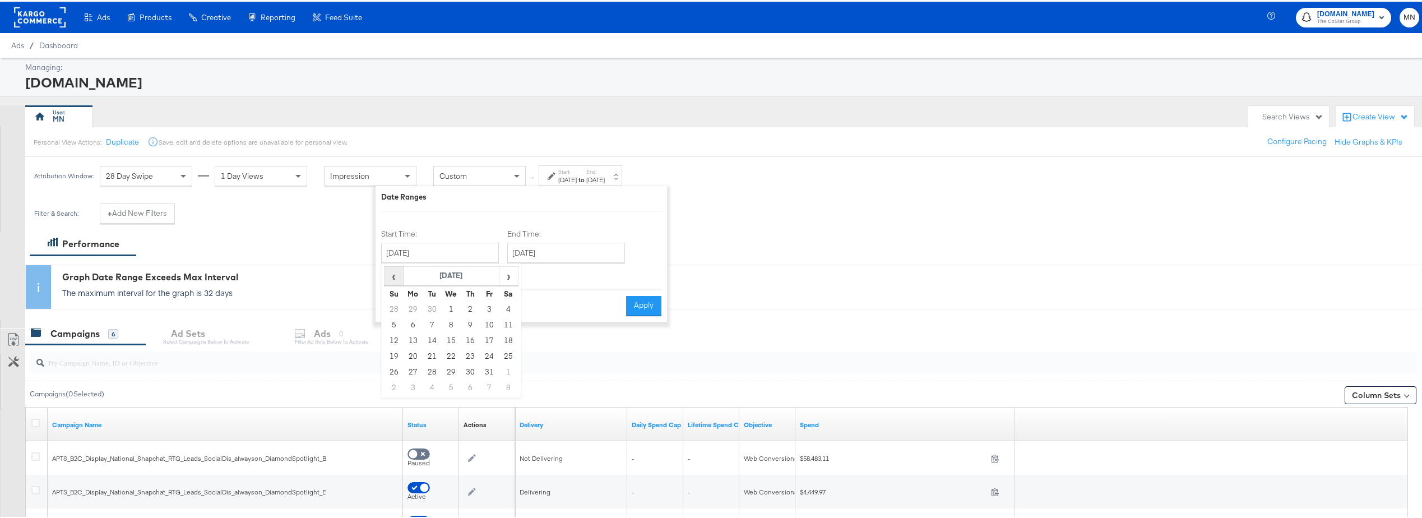
click at [398, 277] on span "‹" at bounding box center [393, 274] width 17 height 17
drag, startPoint x: 412, startPoint y: 307, endPoint x: 495, endPoint y: 263, distance: 93.0
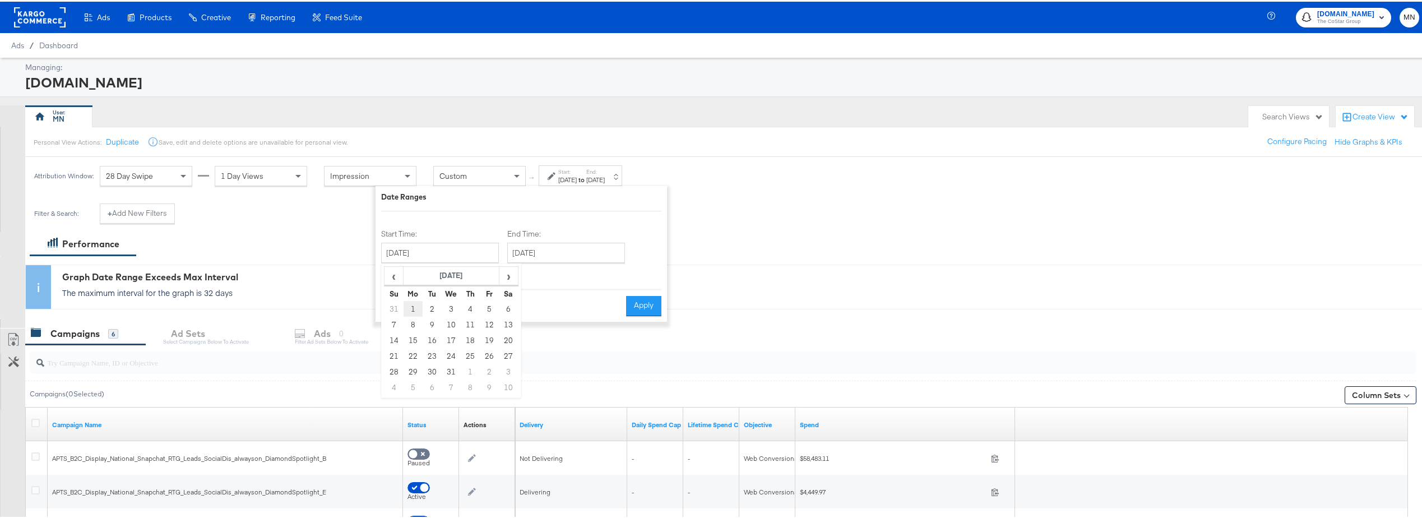
click at [414, 307] on td "1" at bounding box center [413, 307] width 19 height 16
type input "[DATE]"
click at [584, 253] on input "[DATE]" at bounding box center [566, 251] width 118 height 20
click at [521, 275] on span "‹" at bounding box center [519, 274] width 17 height 17
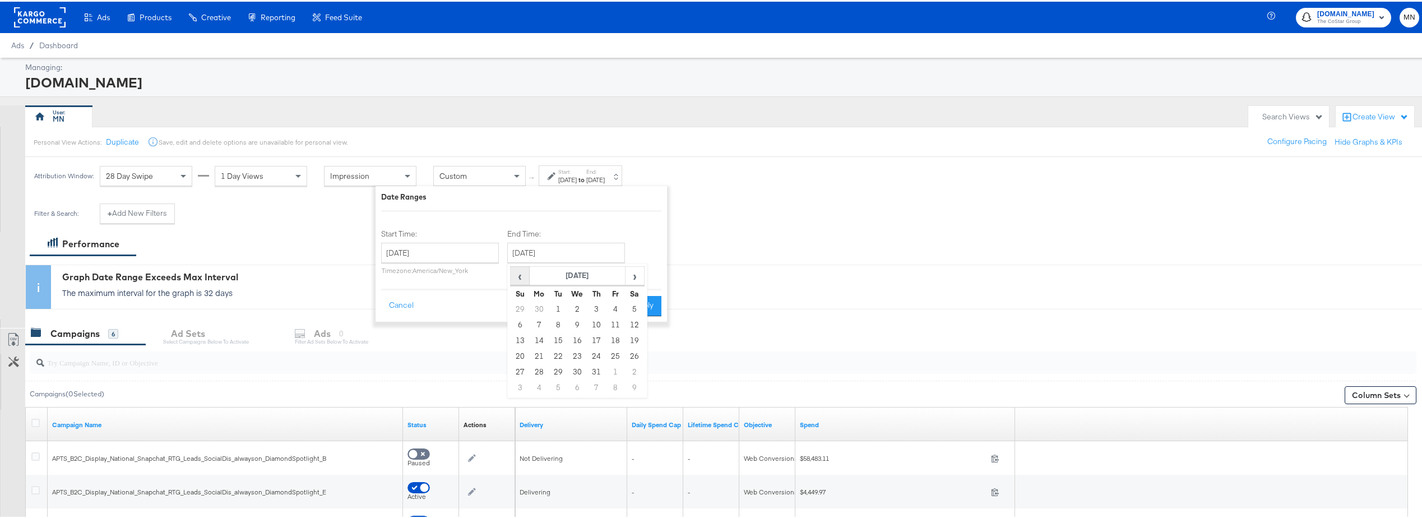
click at [521, 275] on span "‹" at bounding box center [519, 274] width 17 height 17
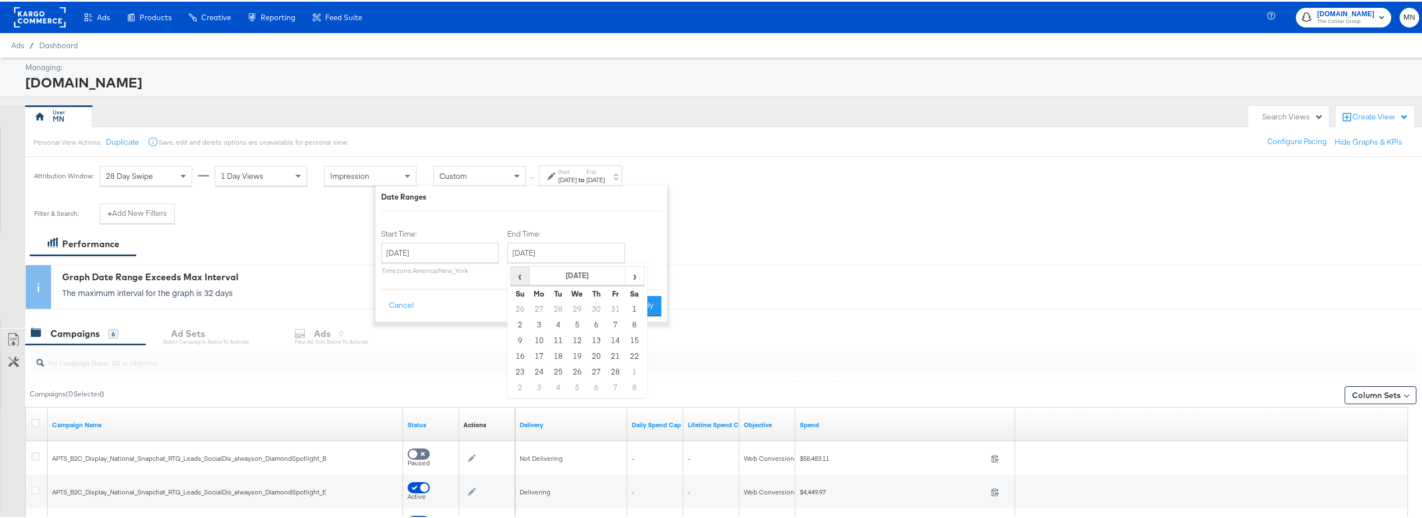
click at [521, 275] on span "‹" at bounding box center [519, 274] width 17 height 17
click at [560, 389] on td "31" at bounding box center [558, 386] width 19 height 16
type input "[DATE]"
click at [627, 310] on button "Apply" at bounding box center [642, 304] width 35 height 20
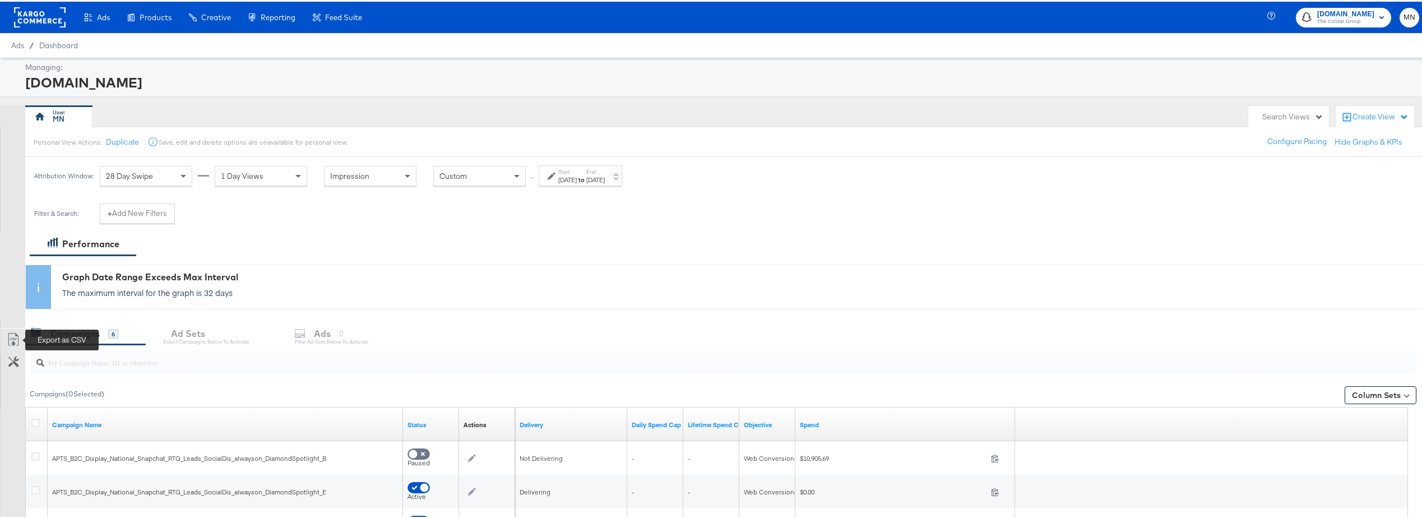
click at [10, 342] on icon at bounding box center [13, 337] width 13 height 13
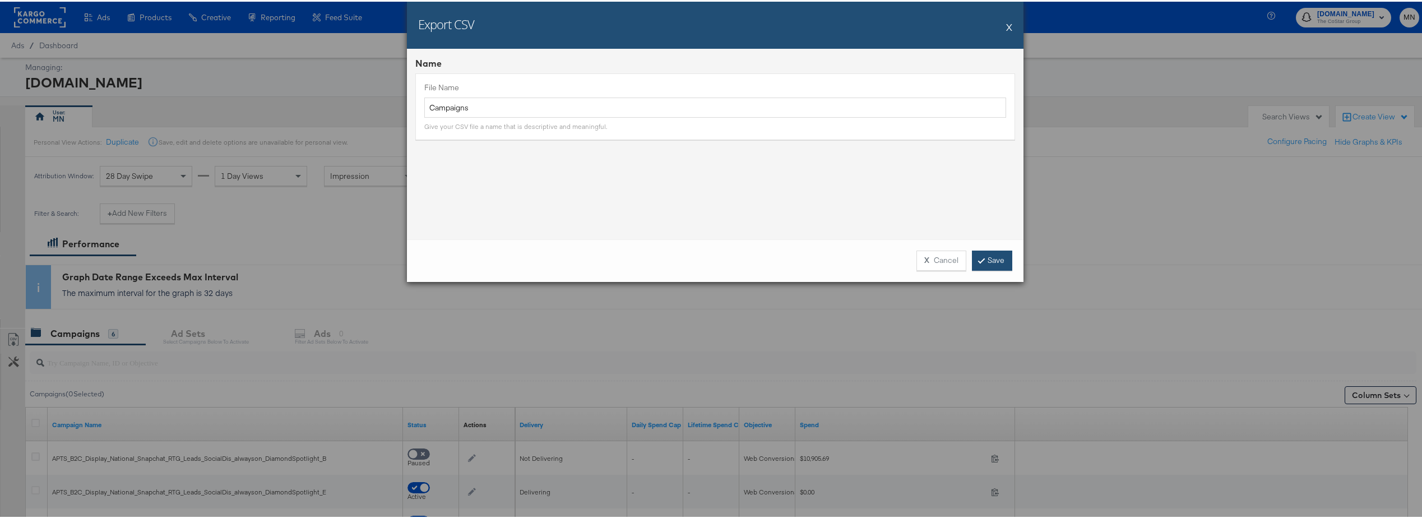
drag, startPoint x: 985, startPoint y: 260, endPoint x: 990, endPoint y: 254, distance: 8.0
click at [985, 259] on link "Save" at bounding box center [992, 259] width 40 height 20
